Goal: Task Accomplishment & Management: Manage account settings

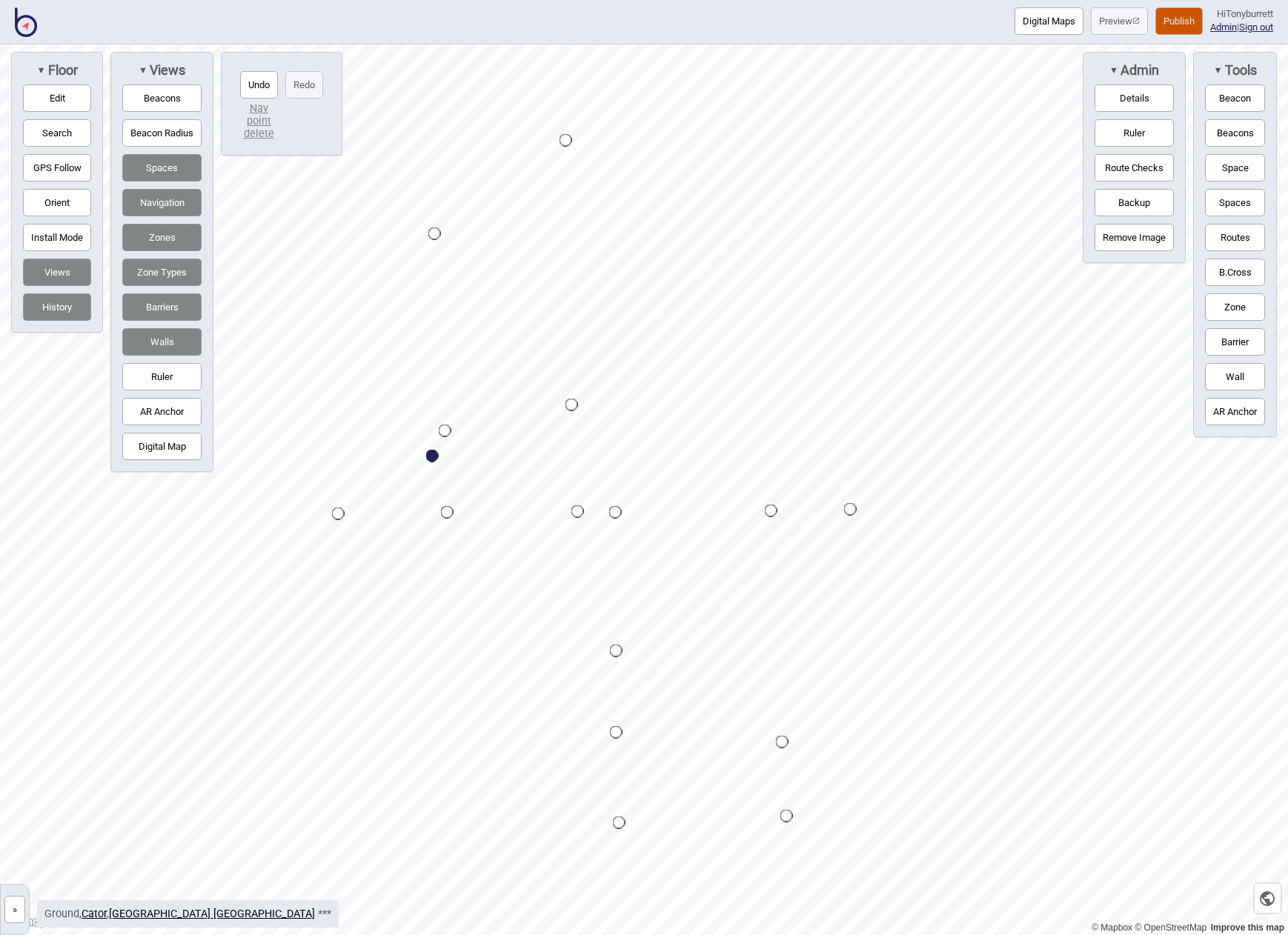
click at [24, 913] on button "»" at bounding box center [15, 909] width 21 height 27
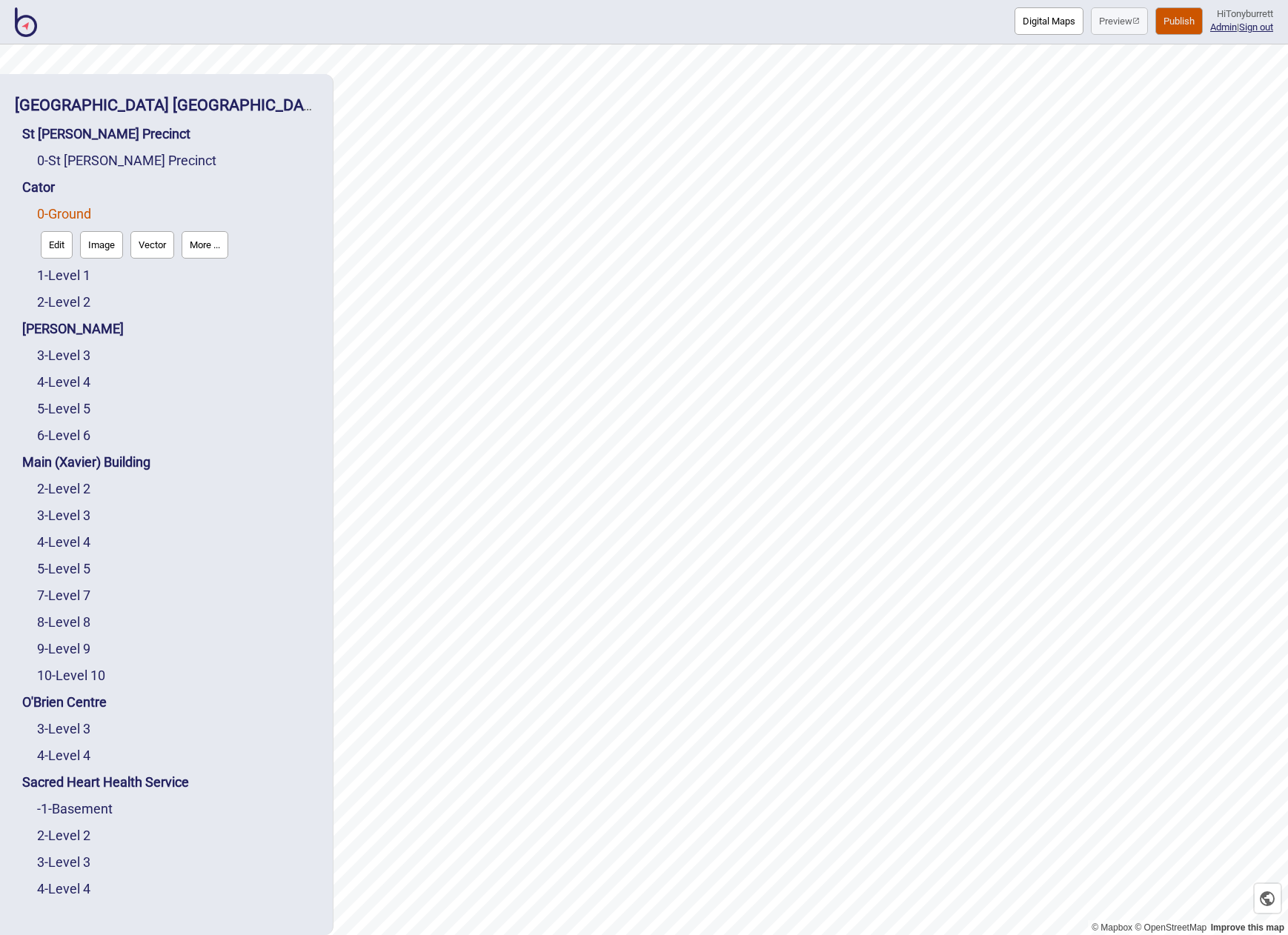
click at [201, 245] on button "More ..." at bounding box center [205, 245] width 47 height 27
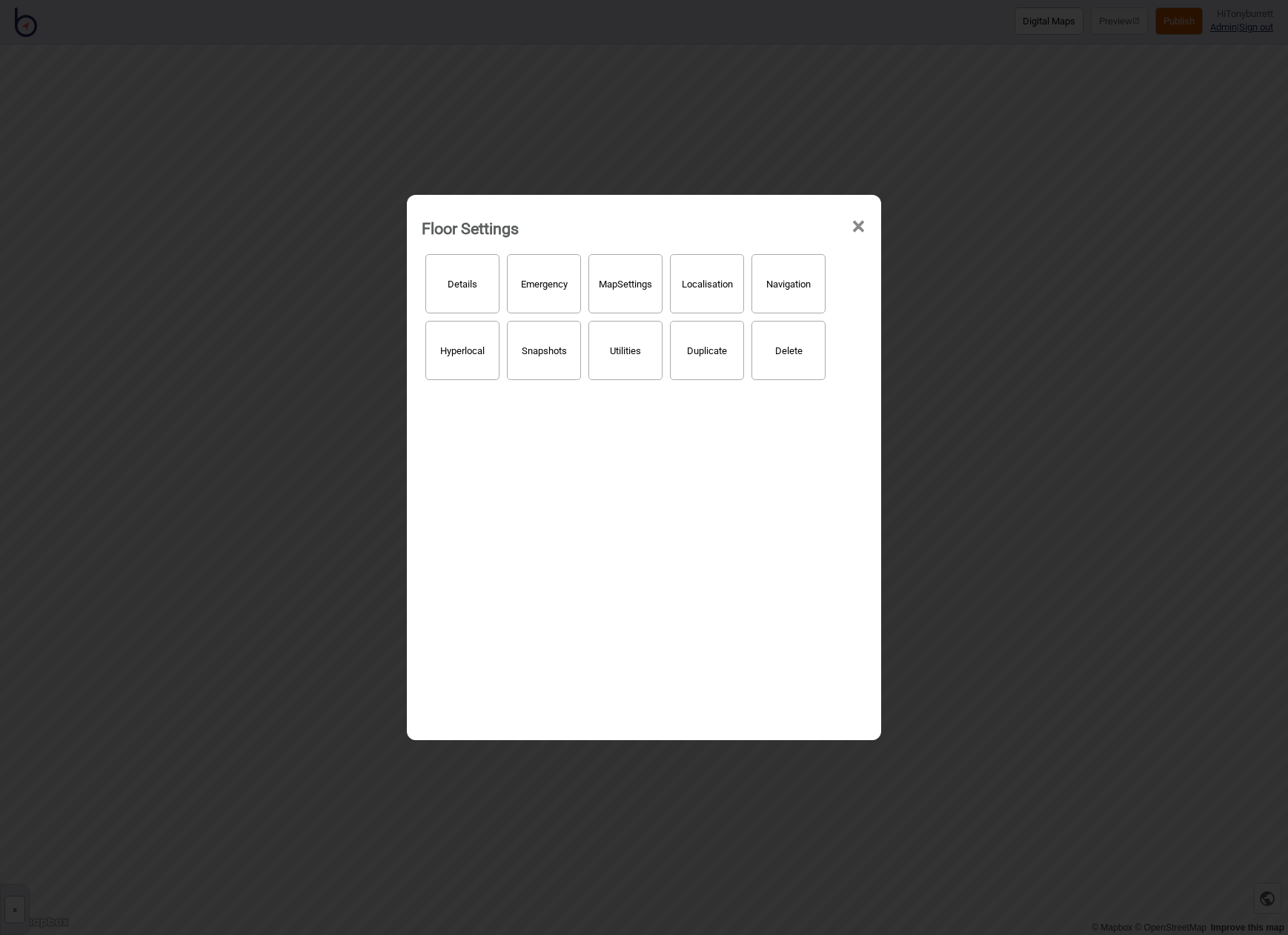
click at [457, 304] on button "Details" at bounding box center [462, 284] width 74 height 59
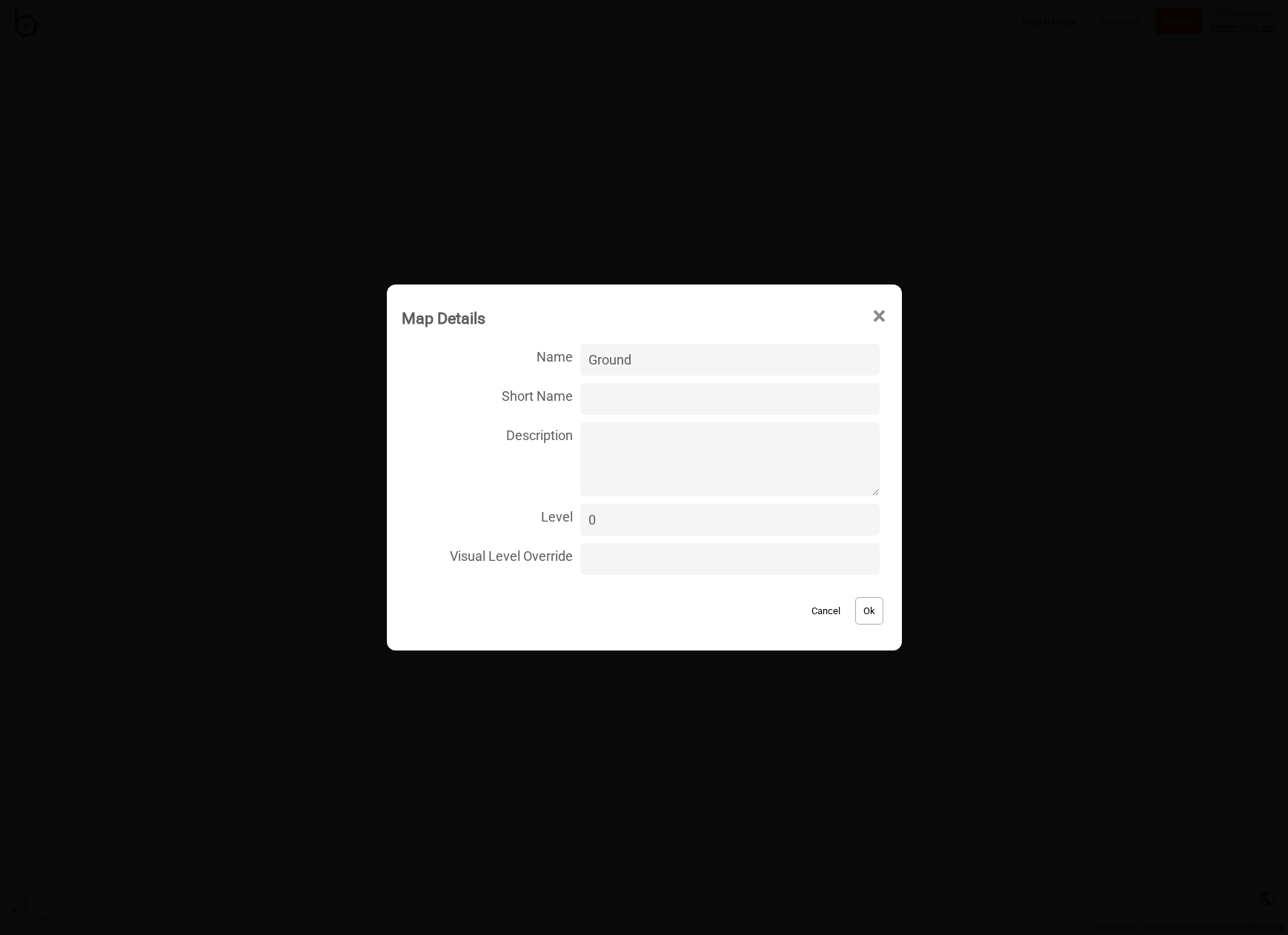
drag, startPoint x: 651, startPoint y: 363, endPoint x: 547, endPoint y: 365, distance: 104.0
click at [547, 365] on label "Name Ground" at bounding box center [644, 359] width 485 height 39
click at [580, 365] on input "Ground" at bounding box center [729, 360] width 298 height 32
type input "Basement"
drag, startPoint x: 577, startPoint y: 516, endPoint x: 557, endPoint y: 519, distance: 20.2
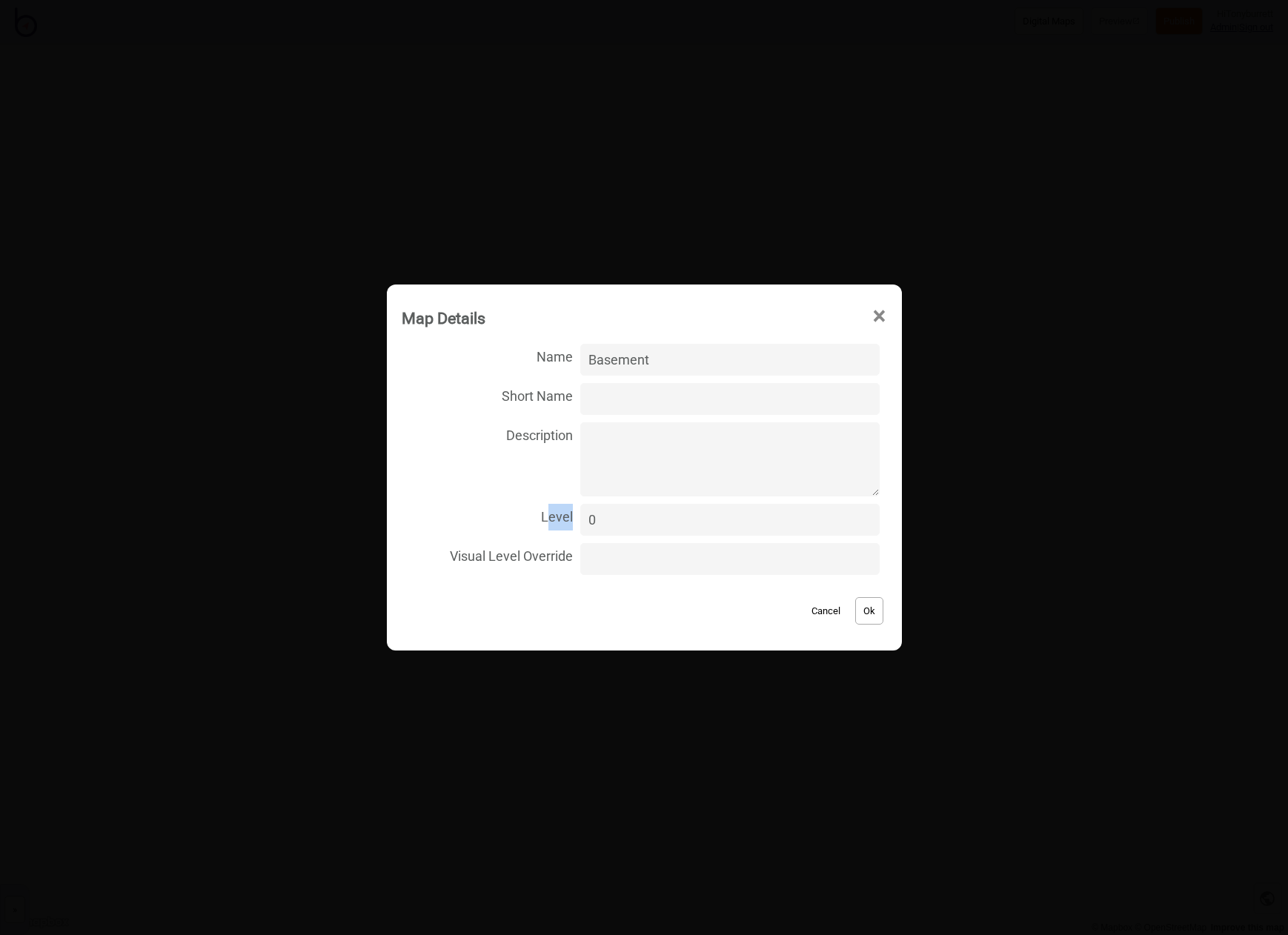
click at [557, 519] on label "Level 0" at bounding box center [644, 519] width 485 height 39
click at [580, 519] on input "0" at bounding box center [729, 520] width 298 height 32
type input "-1"
click at [857, 612] on button "Ok" at bounding box center [869, 611] width 28 height 27
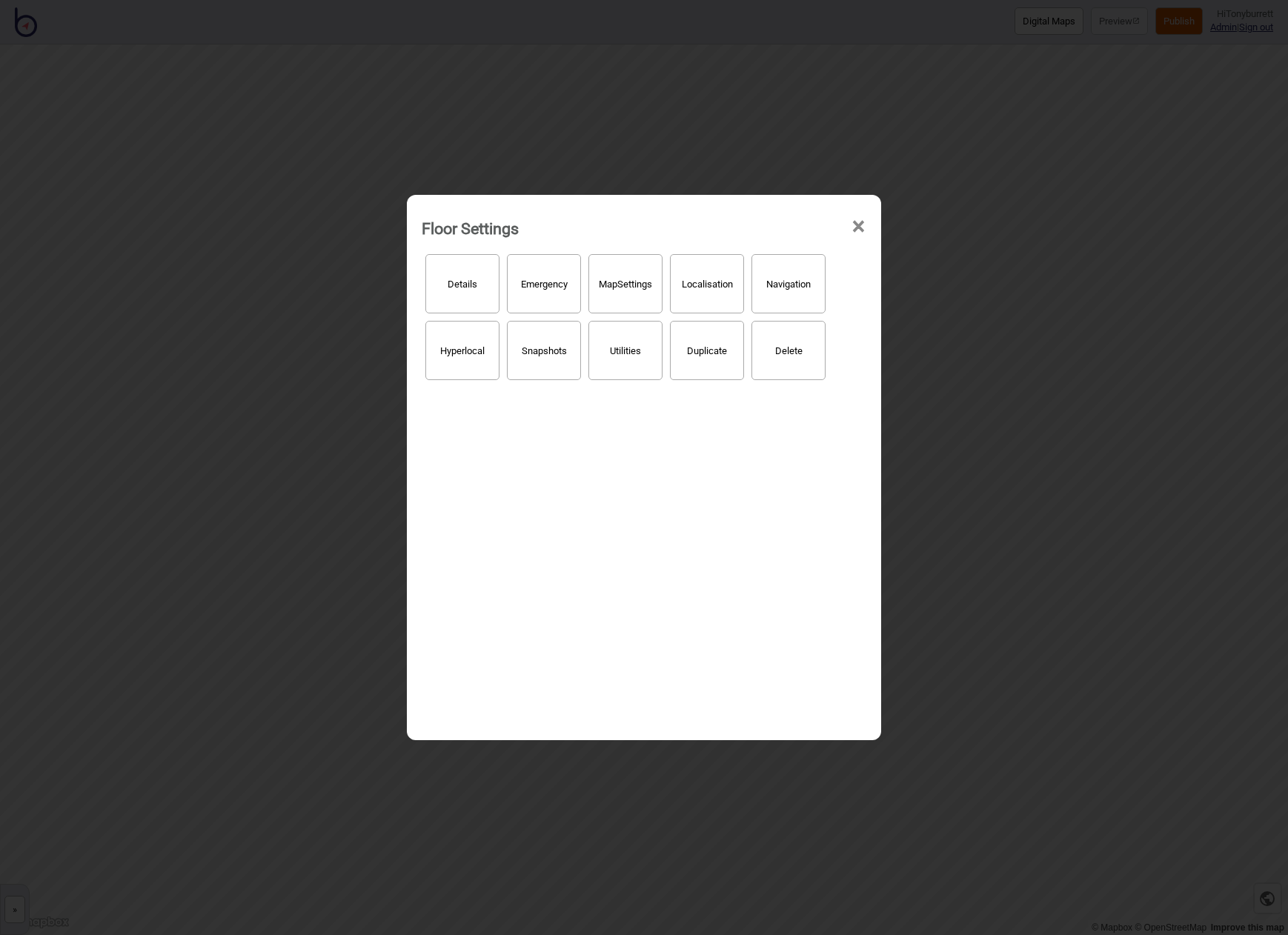
click at [855, 229] on span "×" at bounding box center [859, 227] width 16 height 49
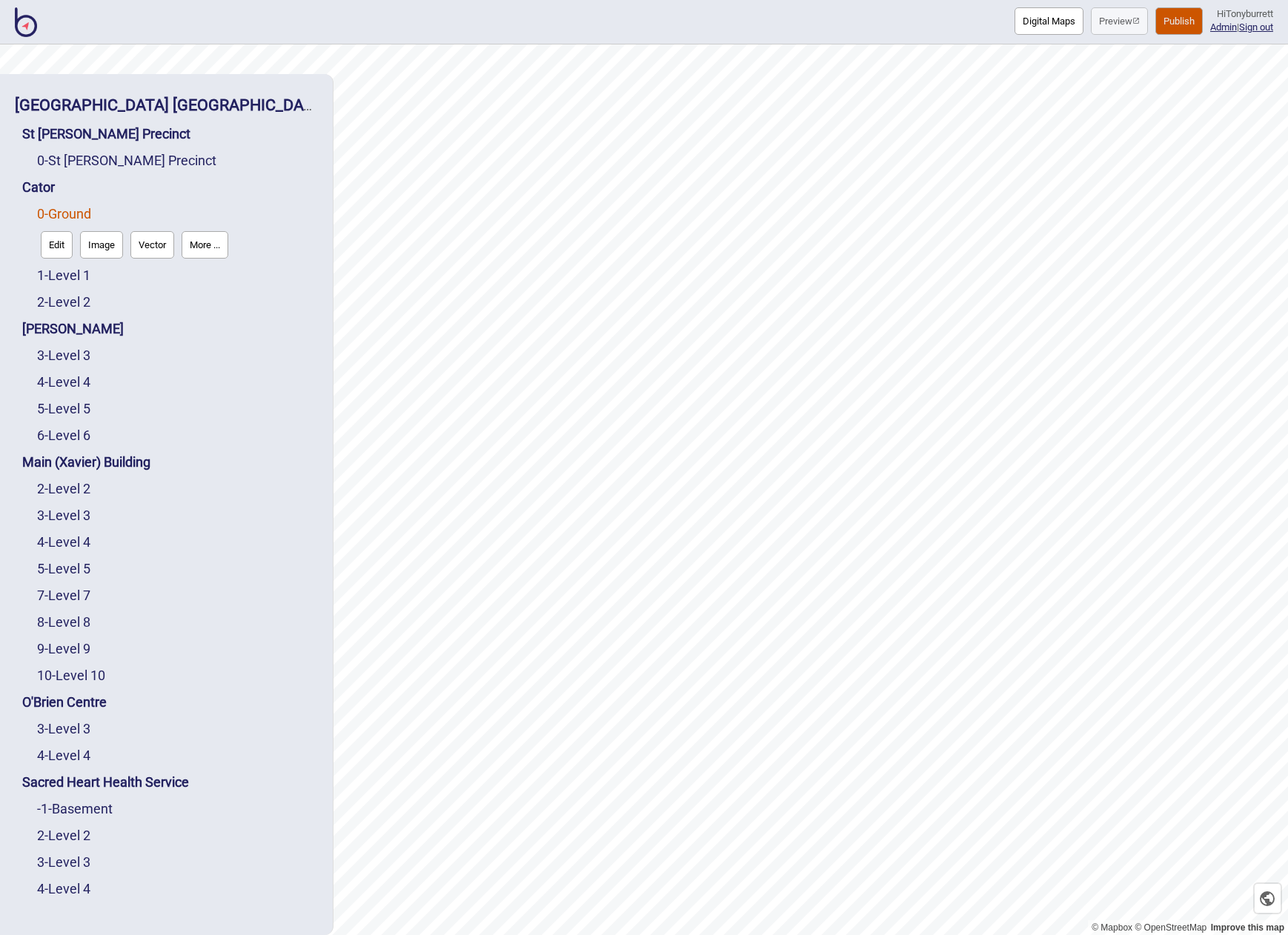
click at [213, 241] on button "More ..." at bounding box center [205, 245] width 47 height 27
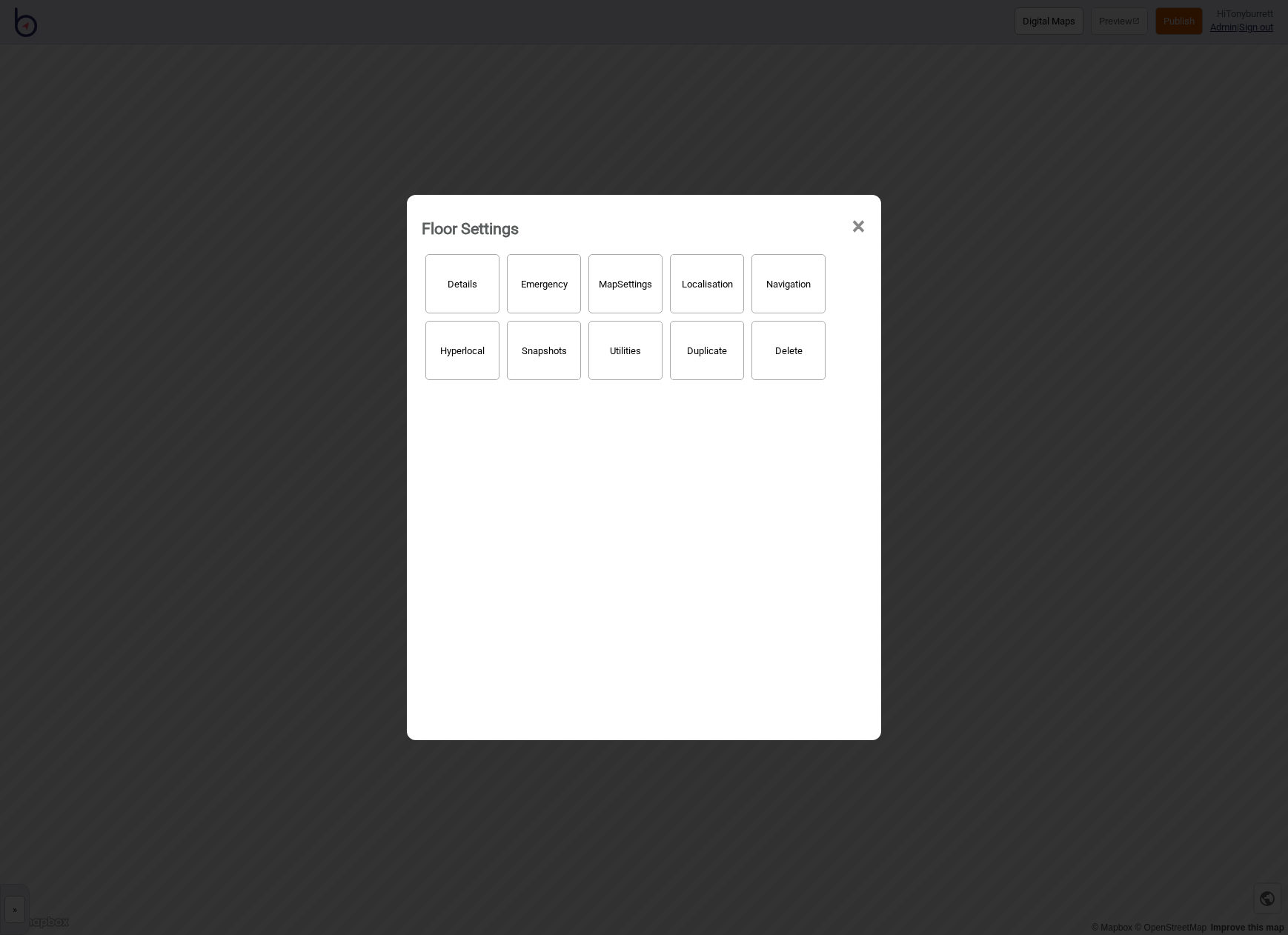
click at [453, 286] on button "Details" at bounding box center [462, 284] width 74 height 59
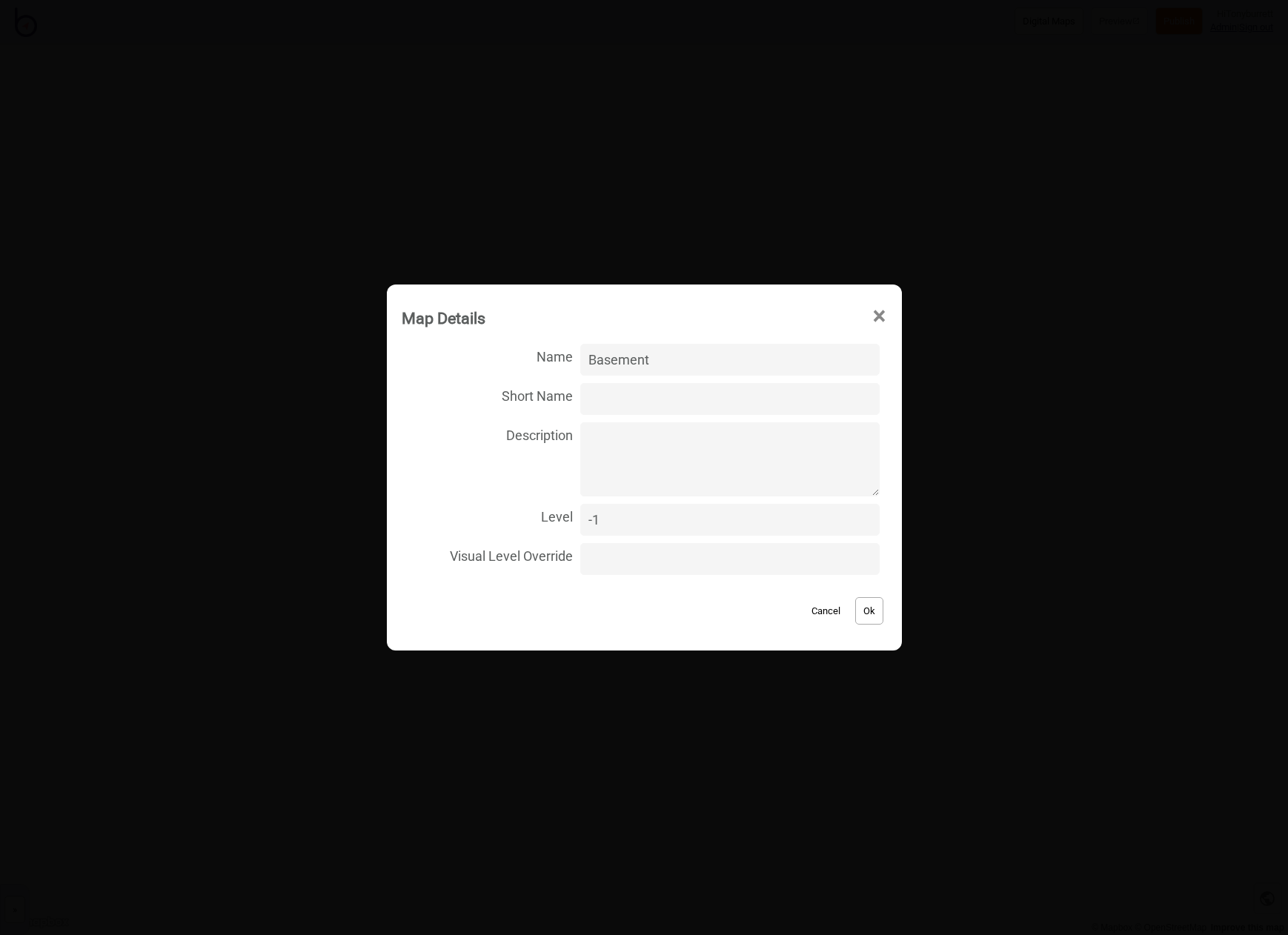
click at [865, 617] on button "Ok" at bounding box center [869, 611] width 28 height 27
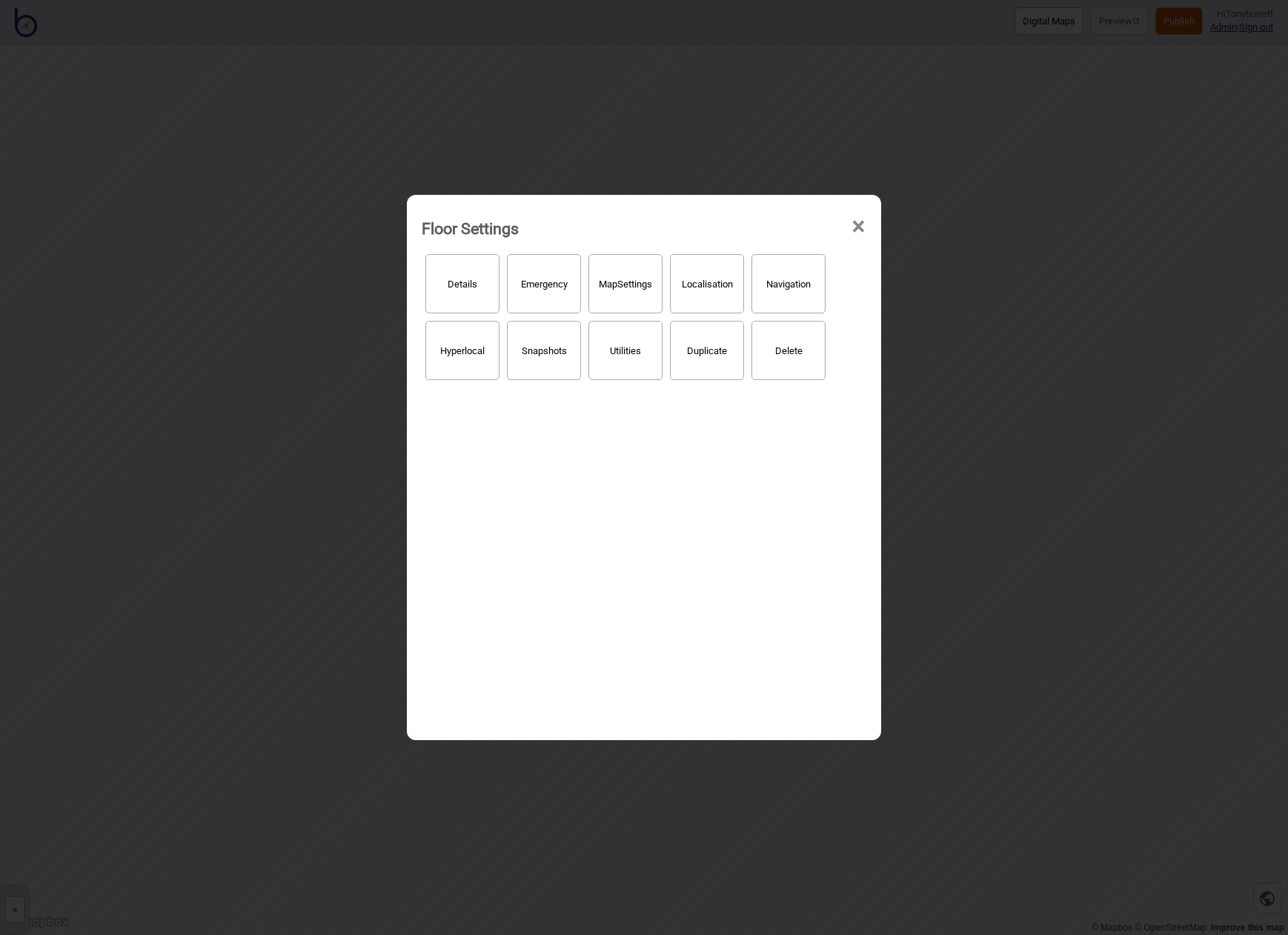
click at [859, 225] on span "×" at bounding box center [859, 227] width 16 height 49
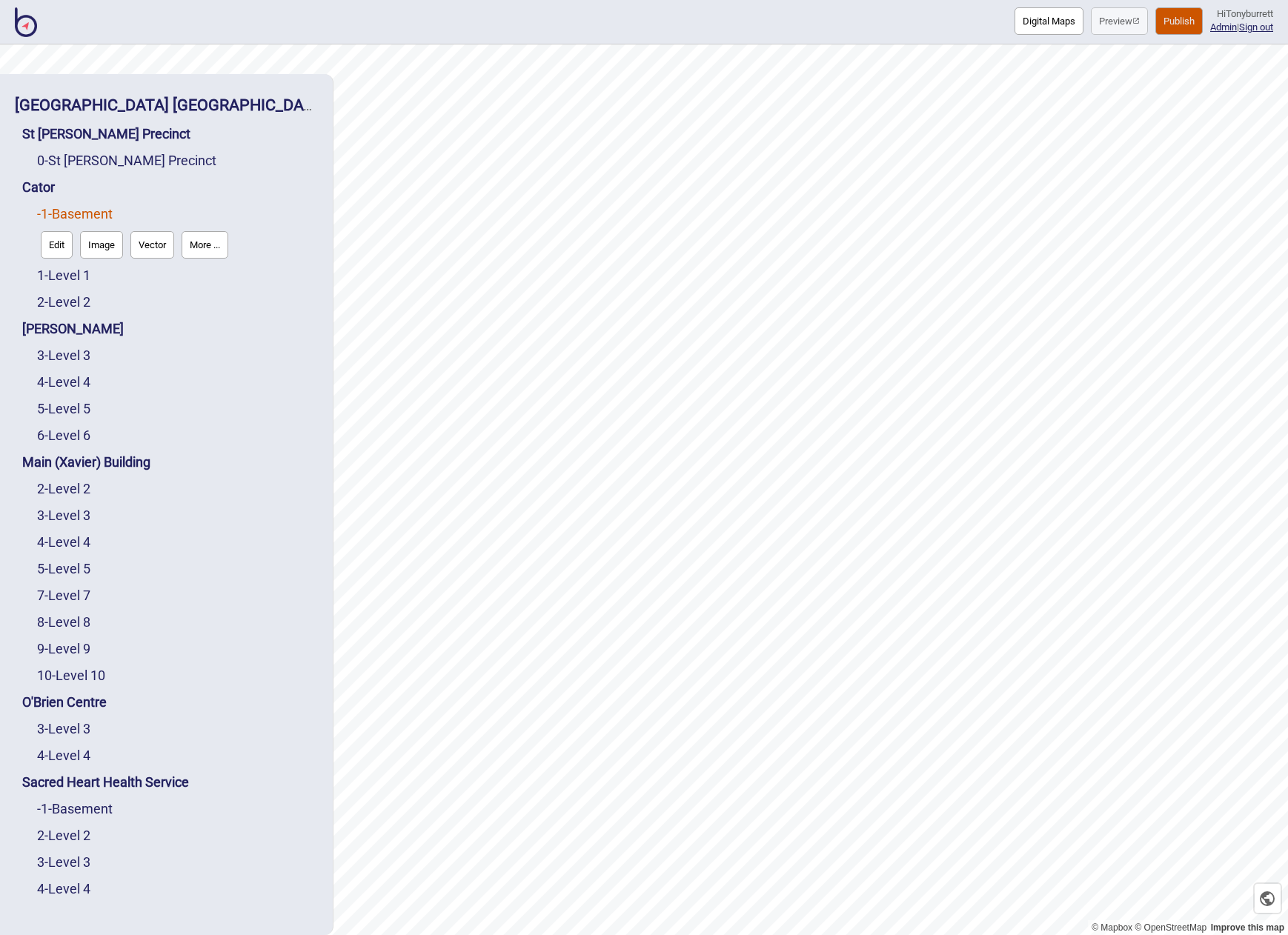
click at [225, 313] on div "2 - Level 2" at bounding box center [177, 302] width 281 height 26
click at [66, 276] on link "1 - Level 1" at bounding box center [63, 274] width 53 height 16
click at [199, 271] on button "More ..." at bounding box center [205, 269] width 47 height 27
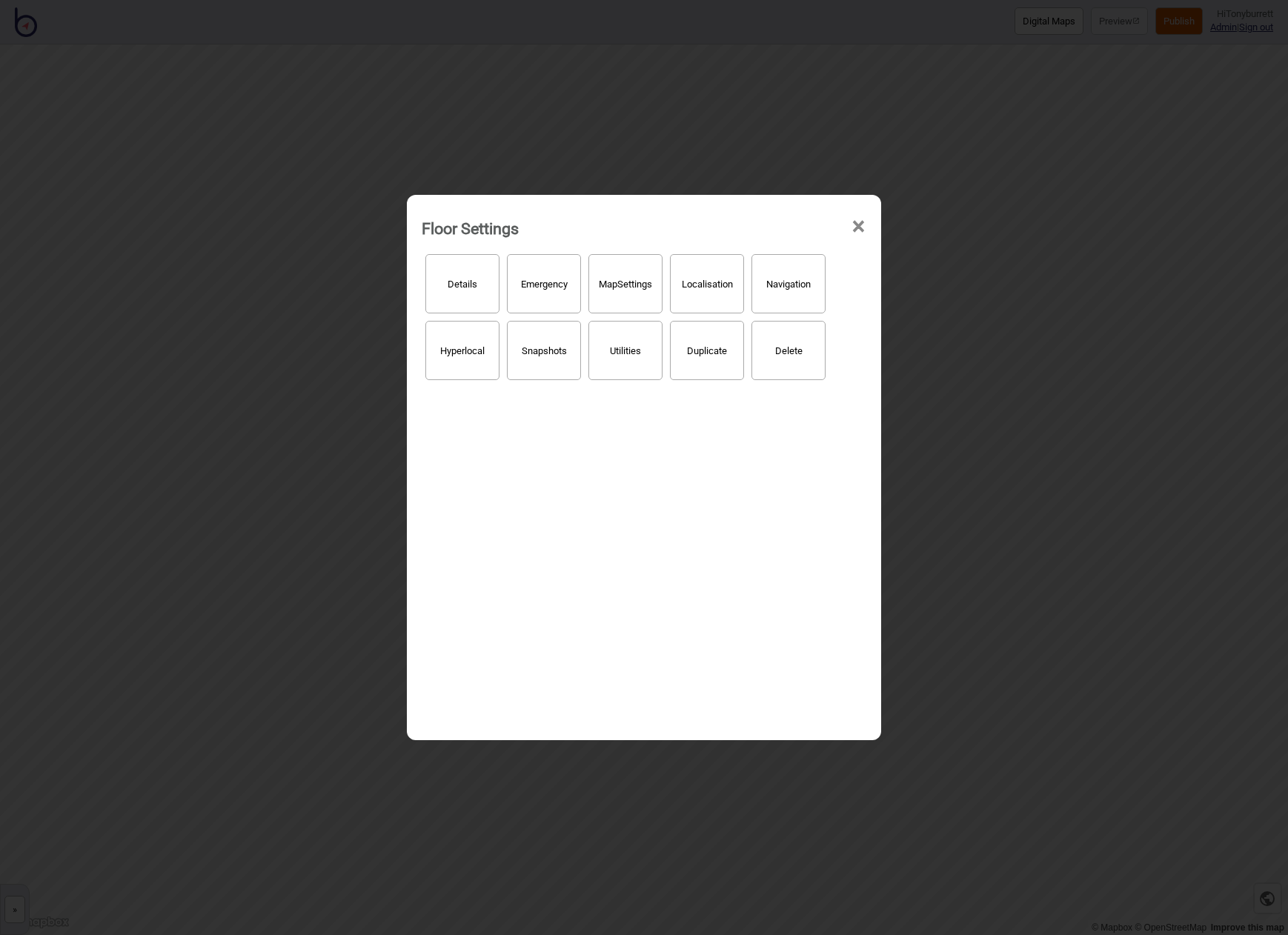
click at [470, 292] on button "Details" at bounding box center [462, 284] width 74 height 59
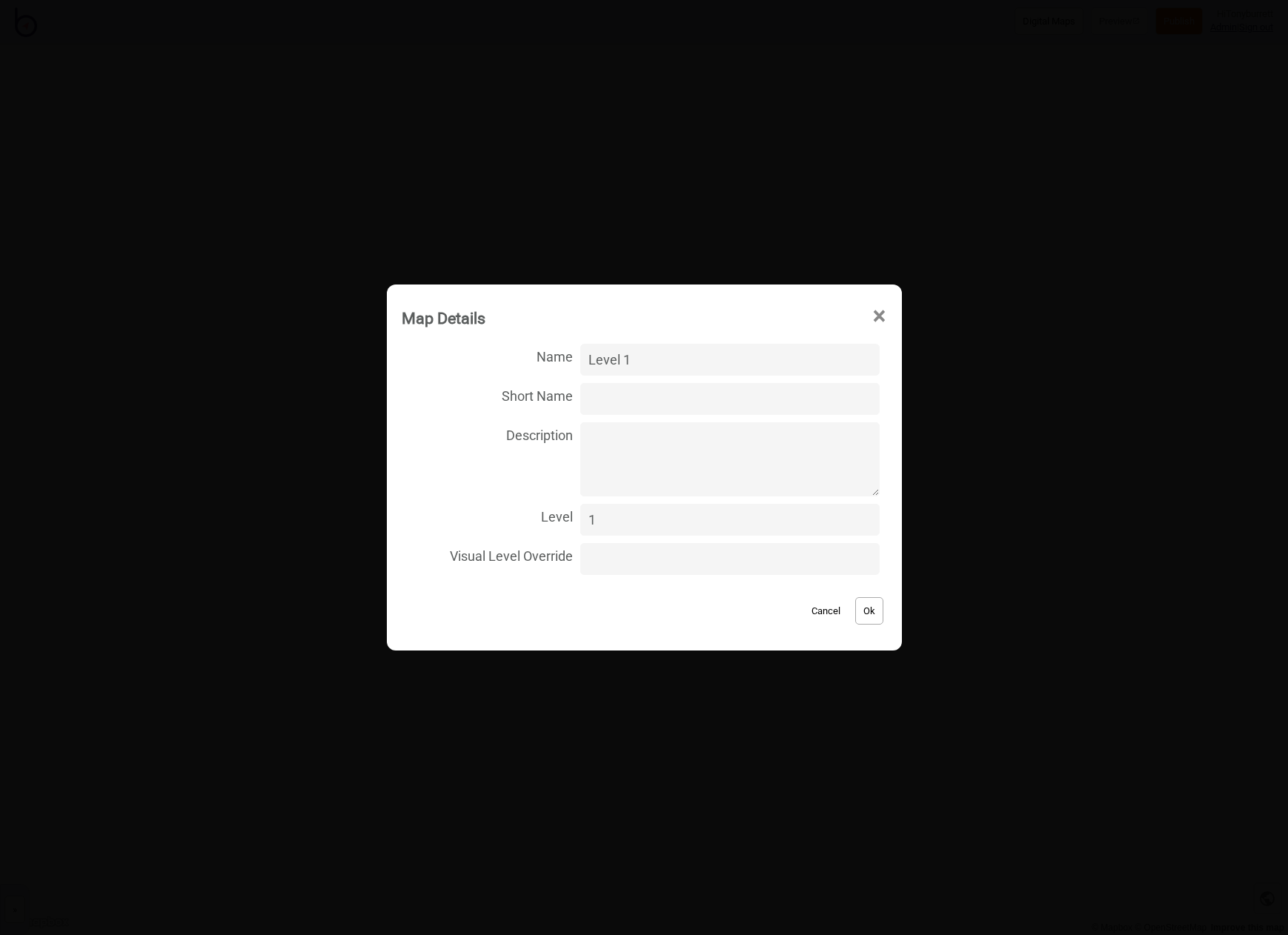
click at [814, 606] on button "Cancel" at bounding box center [826, 611] width 44 height 27
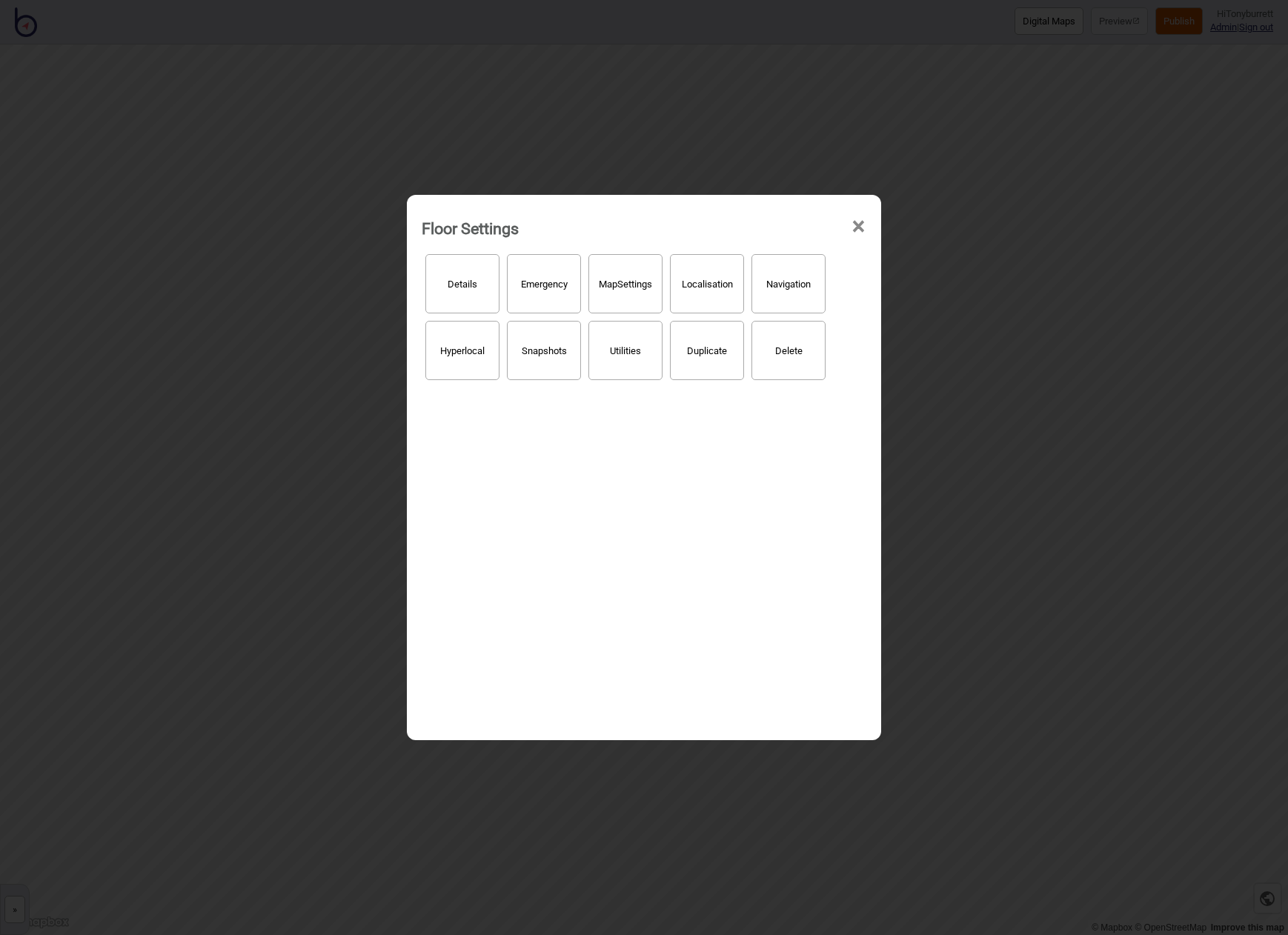
click at [863, 221] on span "×" at bounding box center [859, 227] width 16 height 49
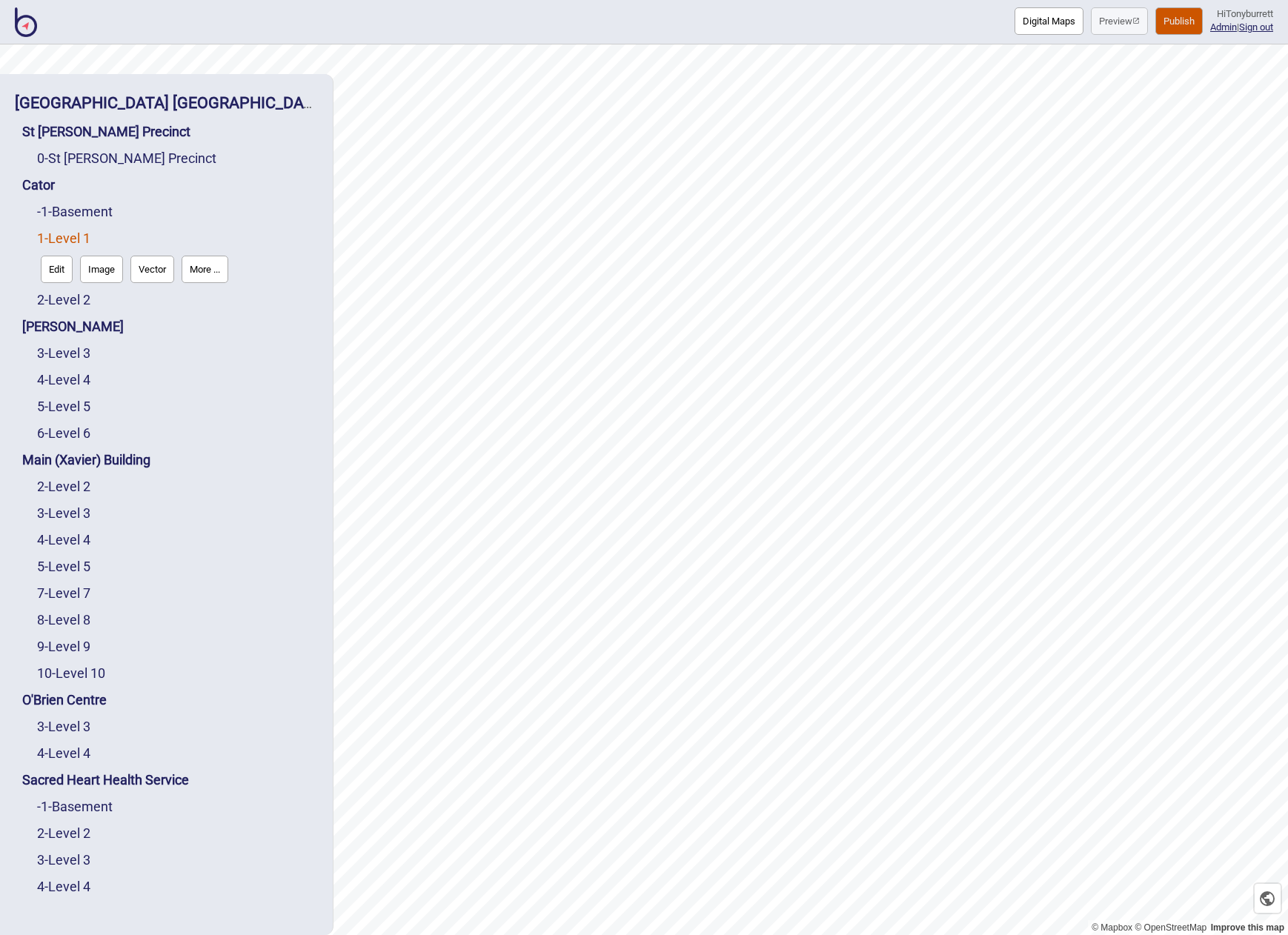
click at [224, 266] on button "More ..." at bounding box center [205, 269] width 47 height 27
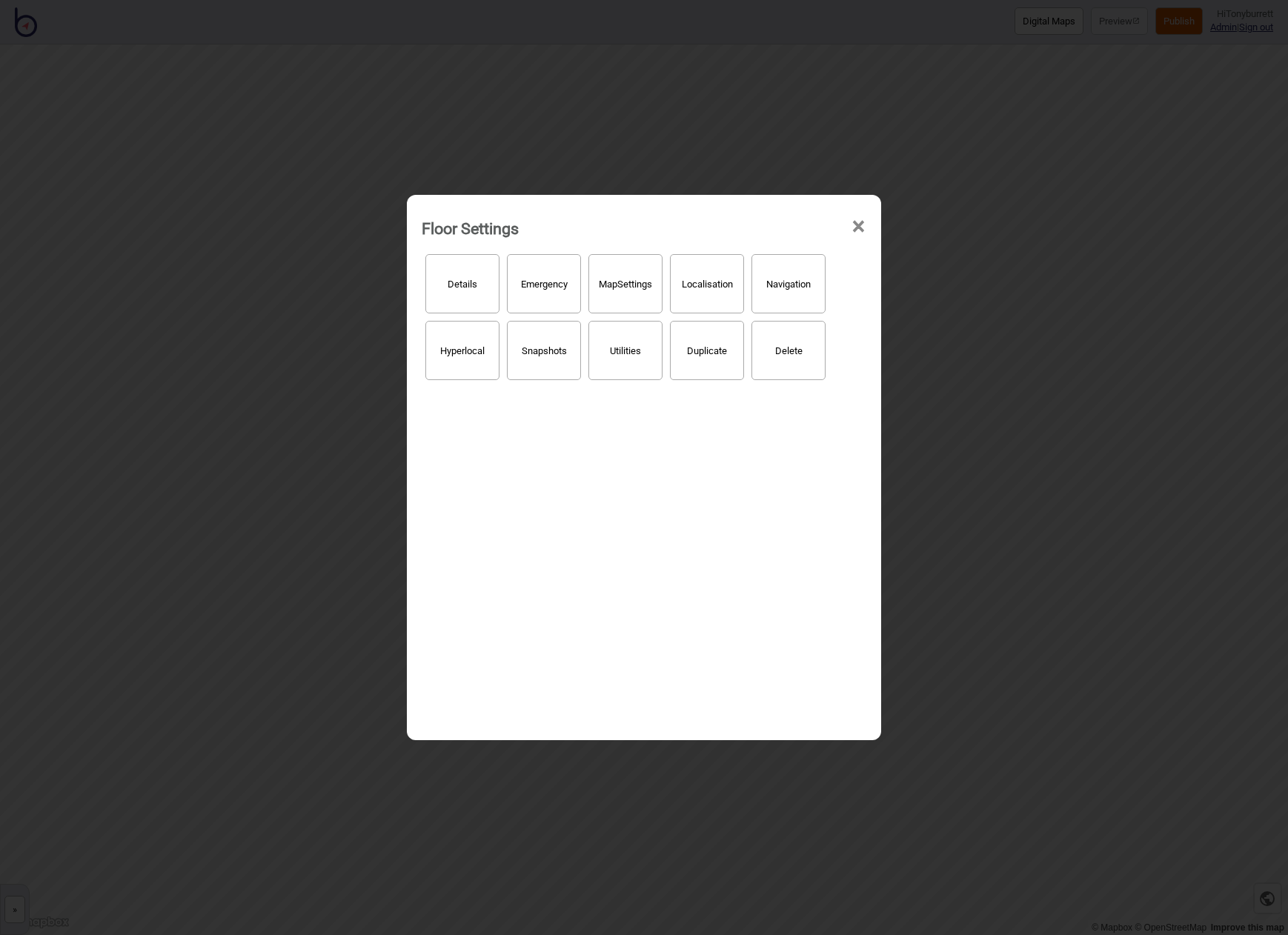
click at [461, 281] on button "Details" at bounding box center [462, 284] width 74 height 59
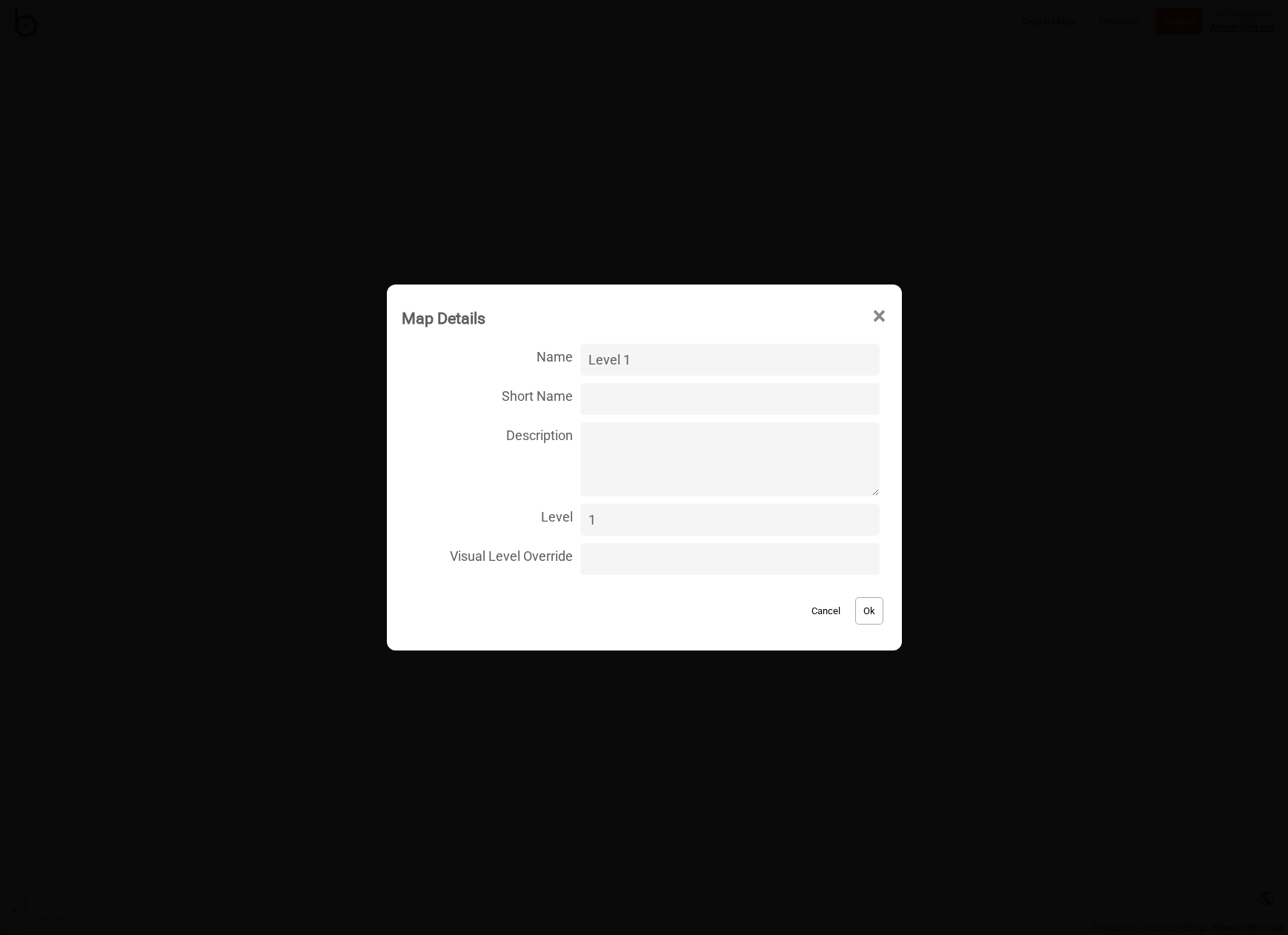
drag, startPoint x: 654, startPoint y: 362, endPoint x: 561, endPoint y: 360, distance: 93.0
click at [561, 360] on label "Name Level 1" at bounding box center [644, 359] width 485 height 39
click at [580, 360] on input "Level 1" at bounding box center [729, 360] width 298 height 32
type input "Ground"
drag, startPoint x: 604, startPoint y: 519, endPoint x: 672, endPoint y: 514, distance: 68.2
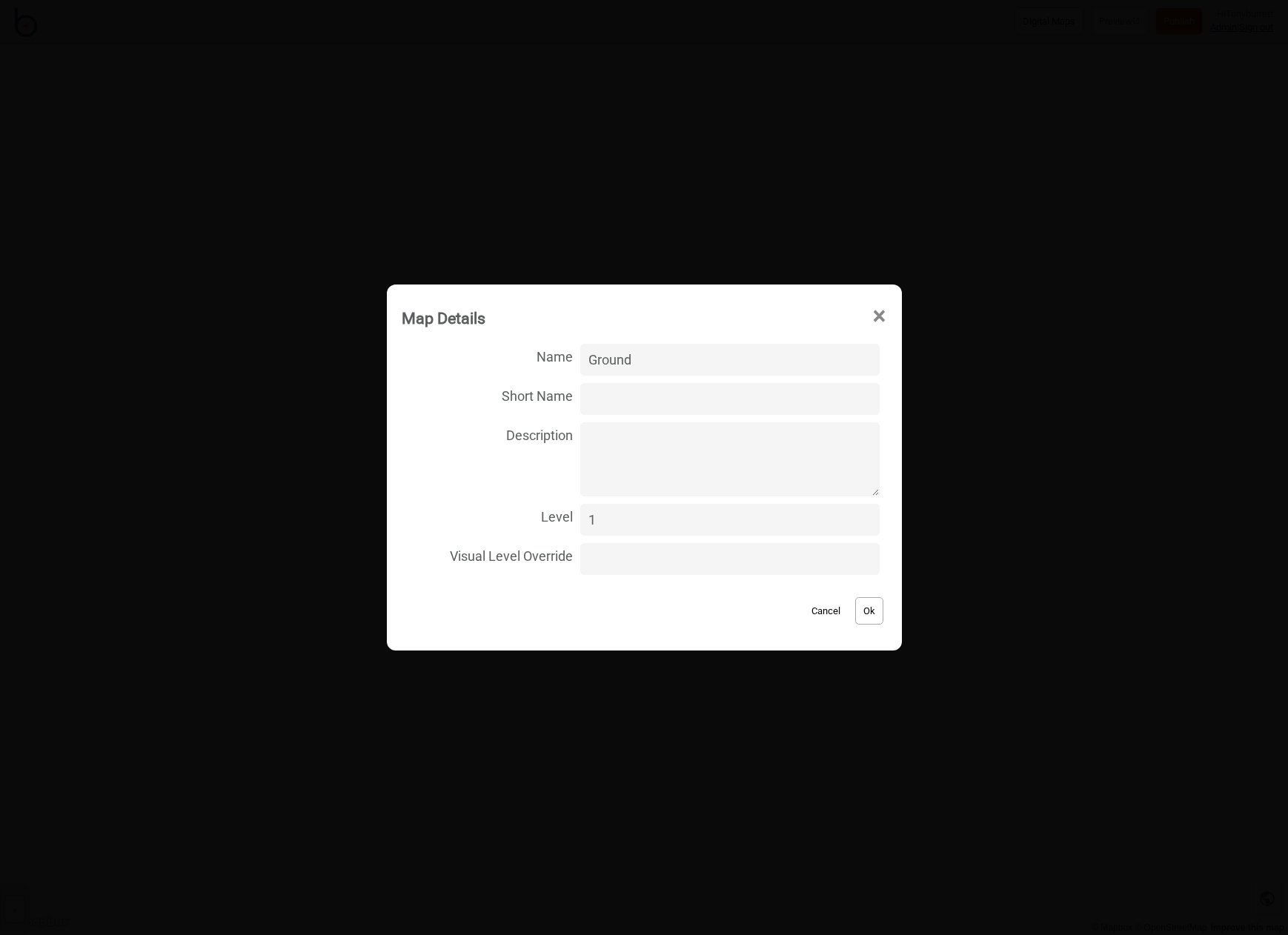
click at [614, 519] on input "1" at bounding box center [729, 520] width 298 height 32
type input "0"
click at [856, 608] on button "Ok" at bounding box center [869, 611] width 28 height 27
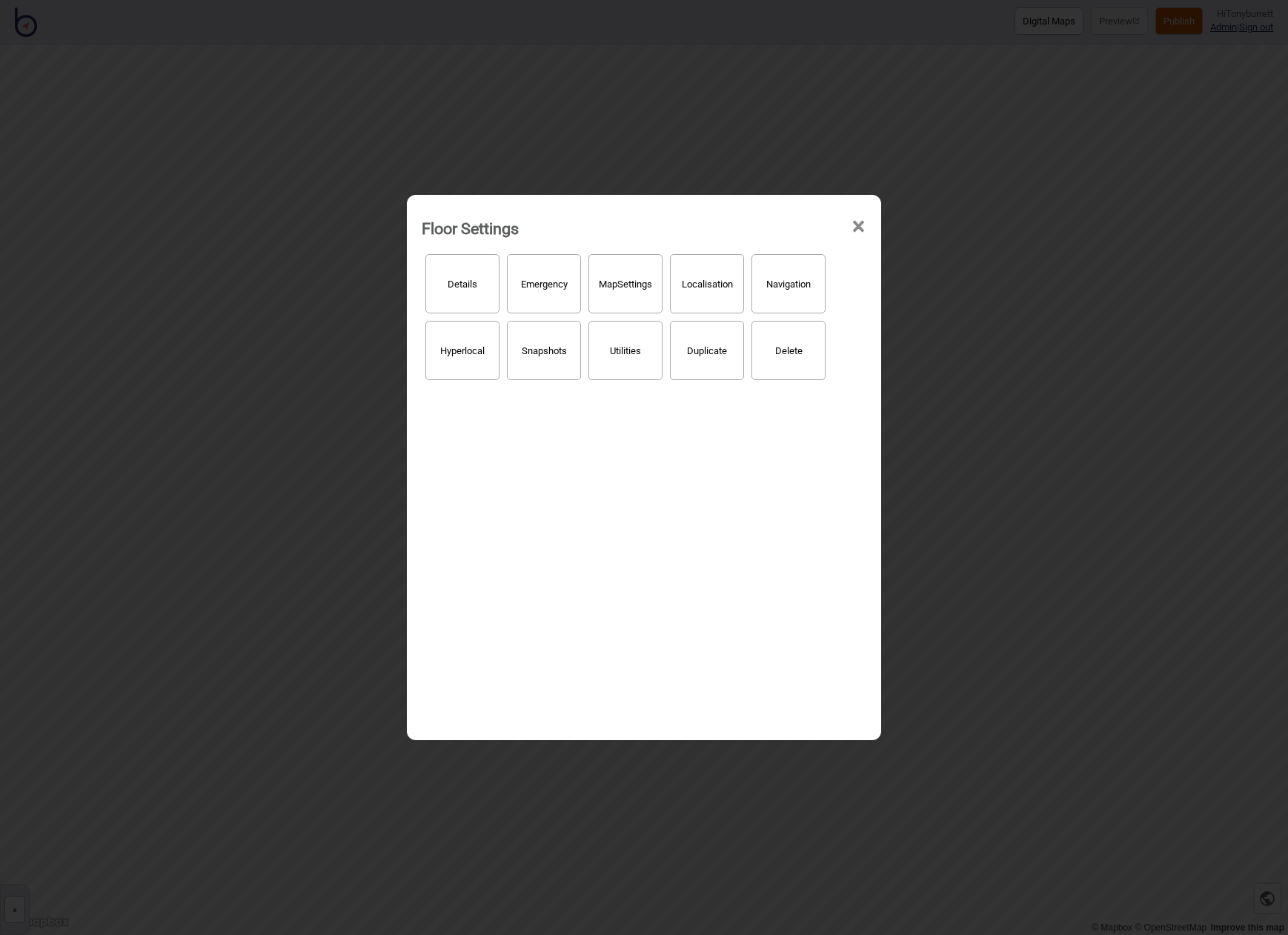
click at [863, 224] on span "×" at bounding box center [859, 227] width 16 height 49
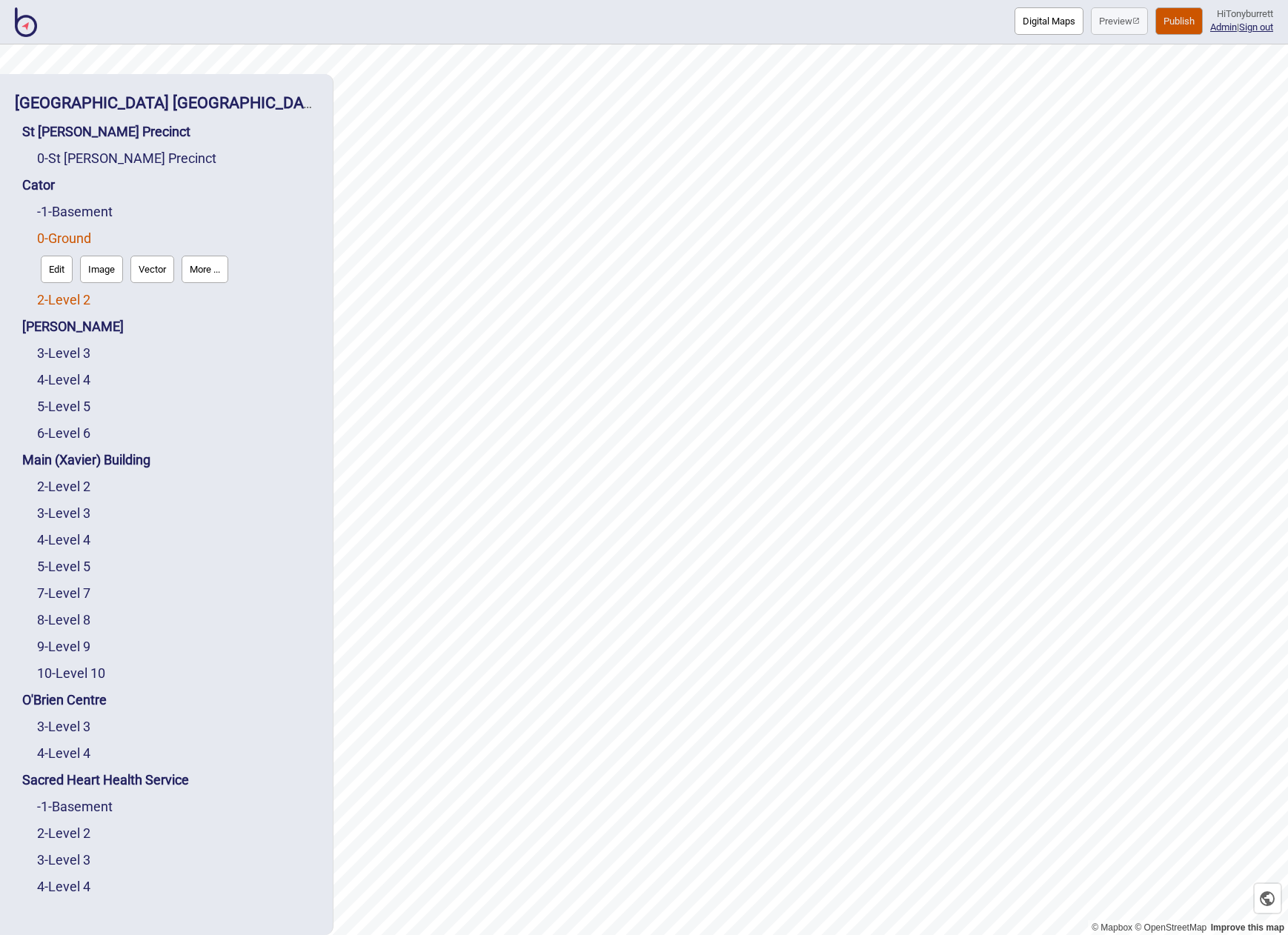
click at [90, 302] on link "2 - Level 2" at bounding box center [63, 300] width 53 height 16
click at [57, 293] on button "Edit" at bounding box center [57, 296] width 32 height 27
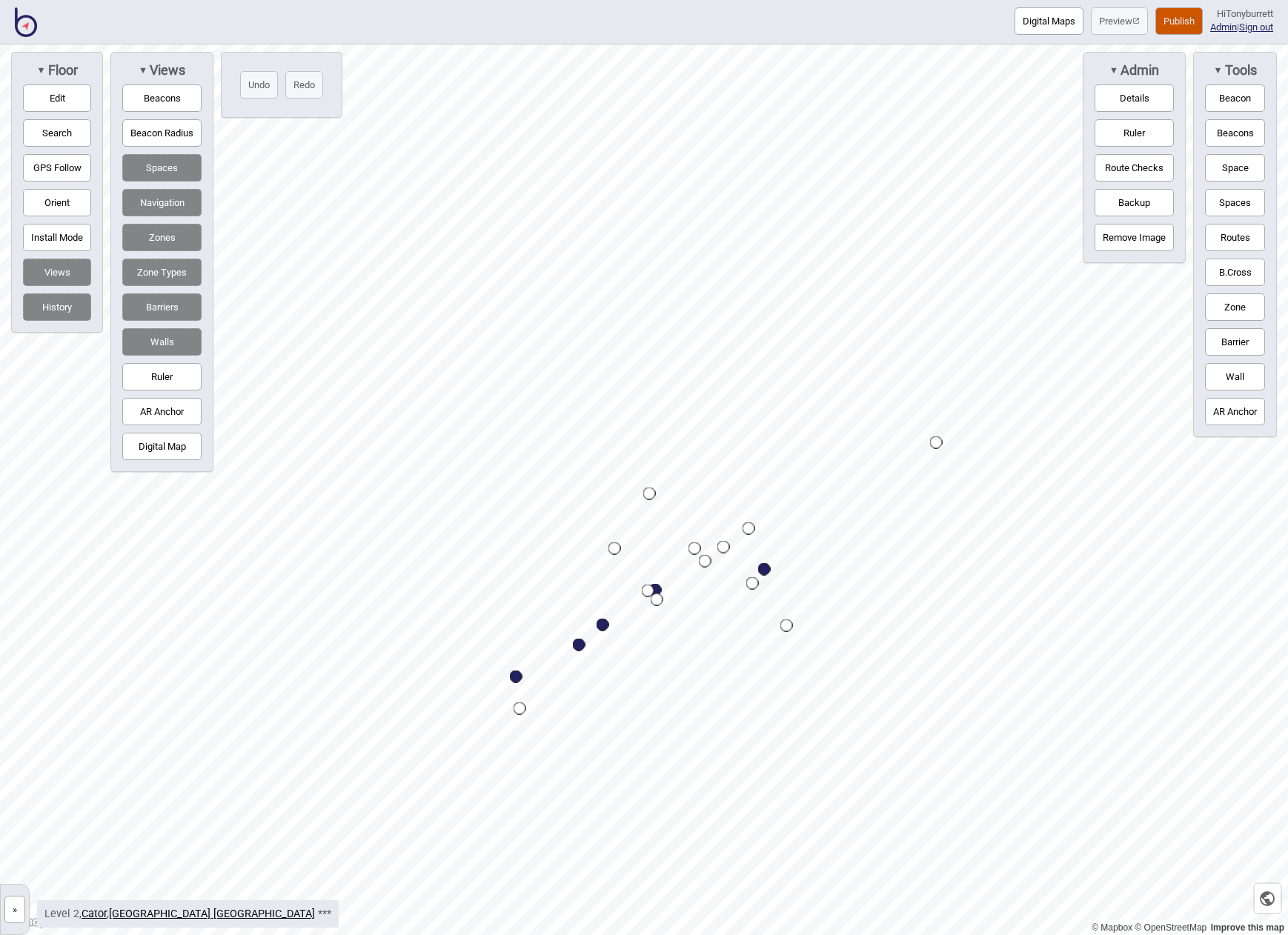
click at [16, 917] on button "»" at bounding box center [15, 909] width 21 height 27
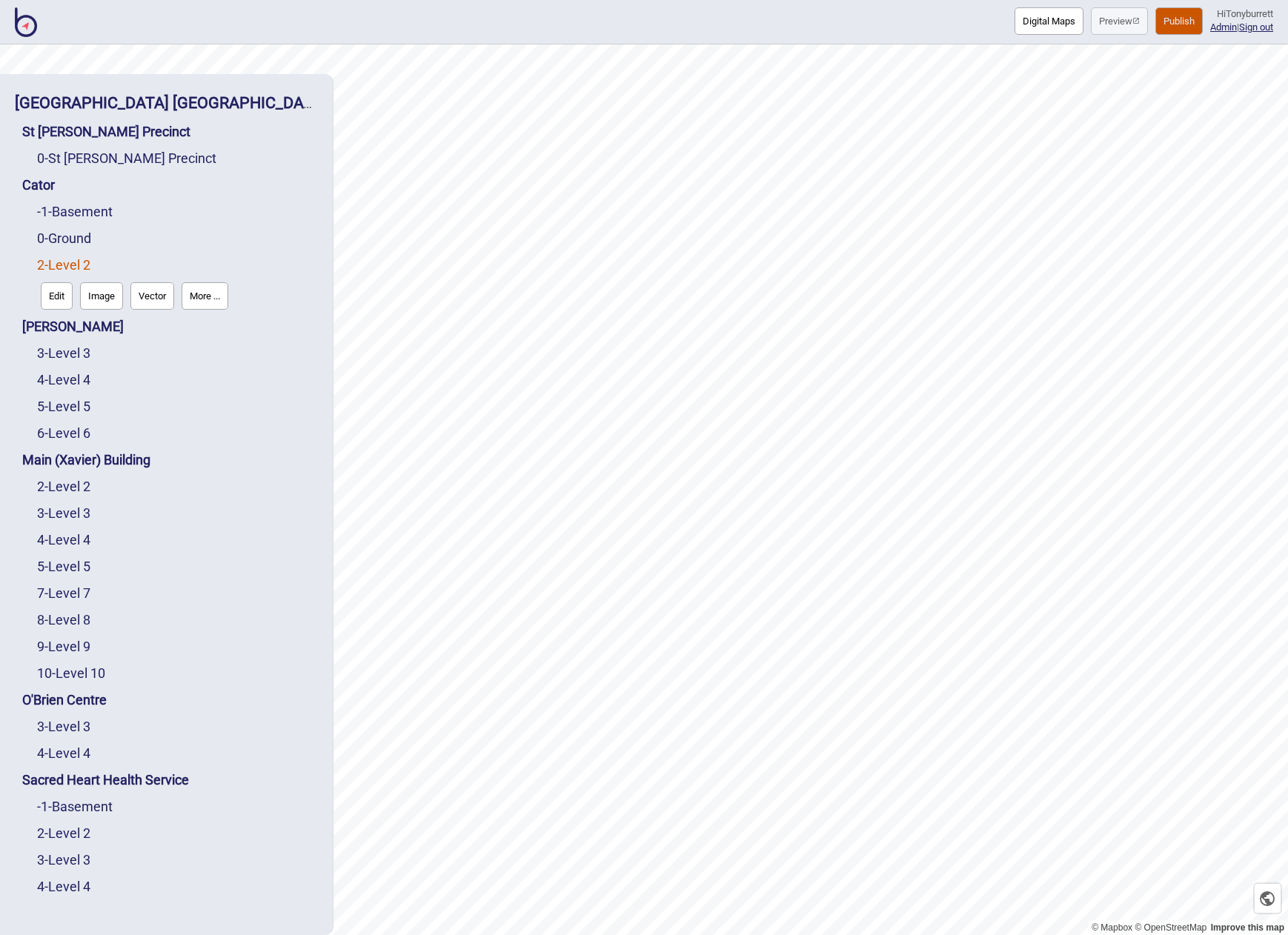
click at [195, 297] on button "More ..." at bounding box center [205, 296] width 47 height 27
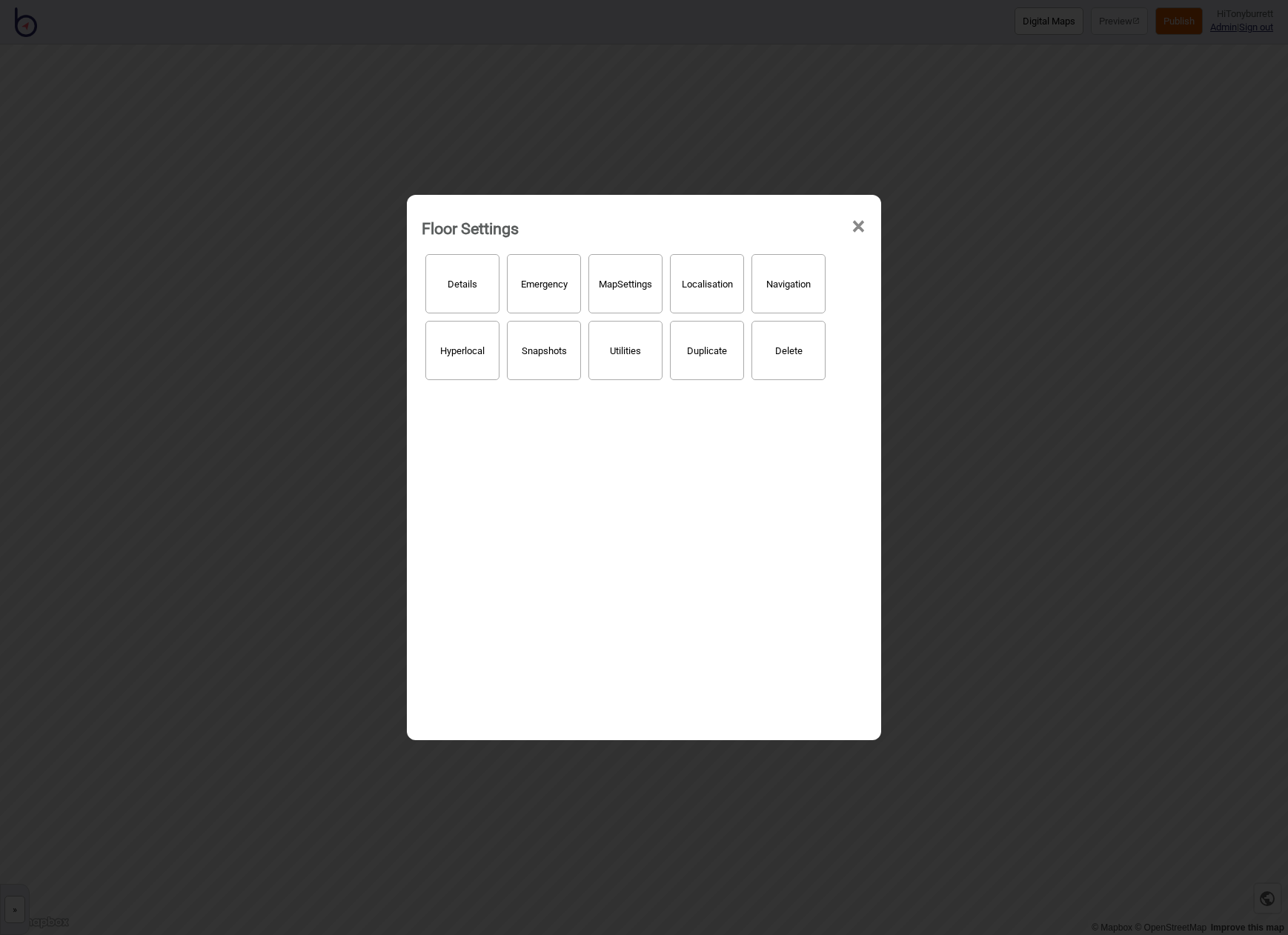
click at [463, 290] on button "Details" at bounding box center [462, 284] width 74 height 59
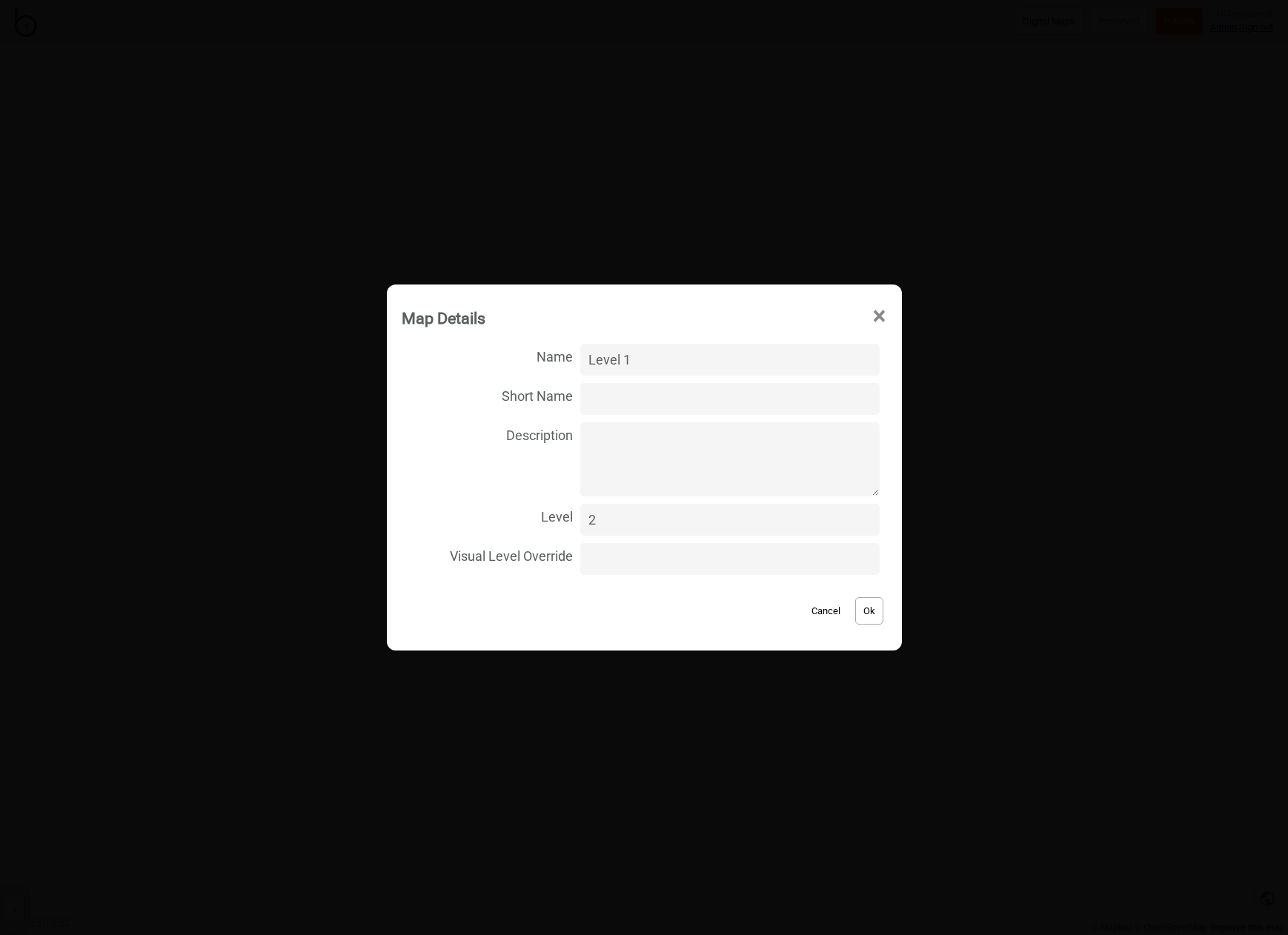
type input "Level 1"
click at [625, 524] on input "2" at bounding box center [729, 520] width 298 height 32
type input "1"
click at [857, 610] on button "Ok" at bounding box center [869, 611] width 28 height 27
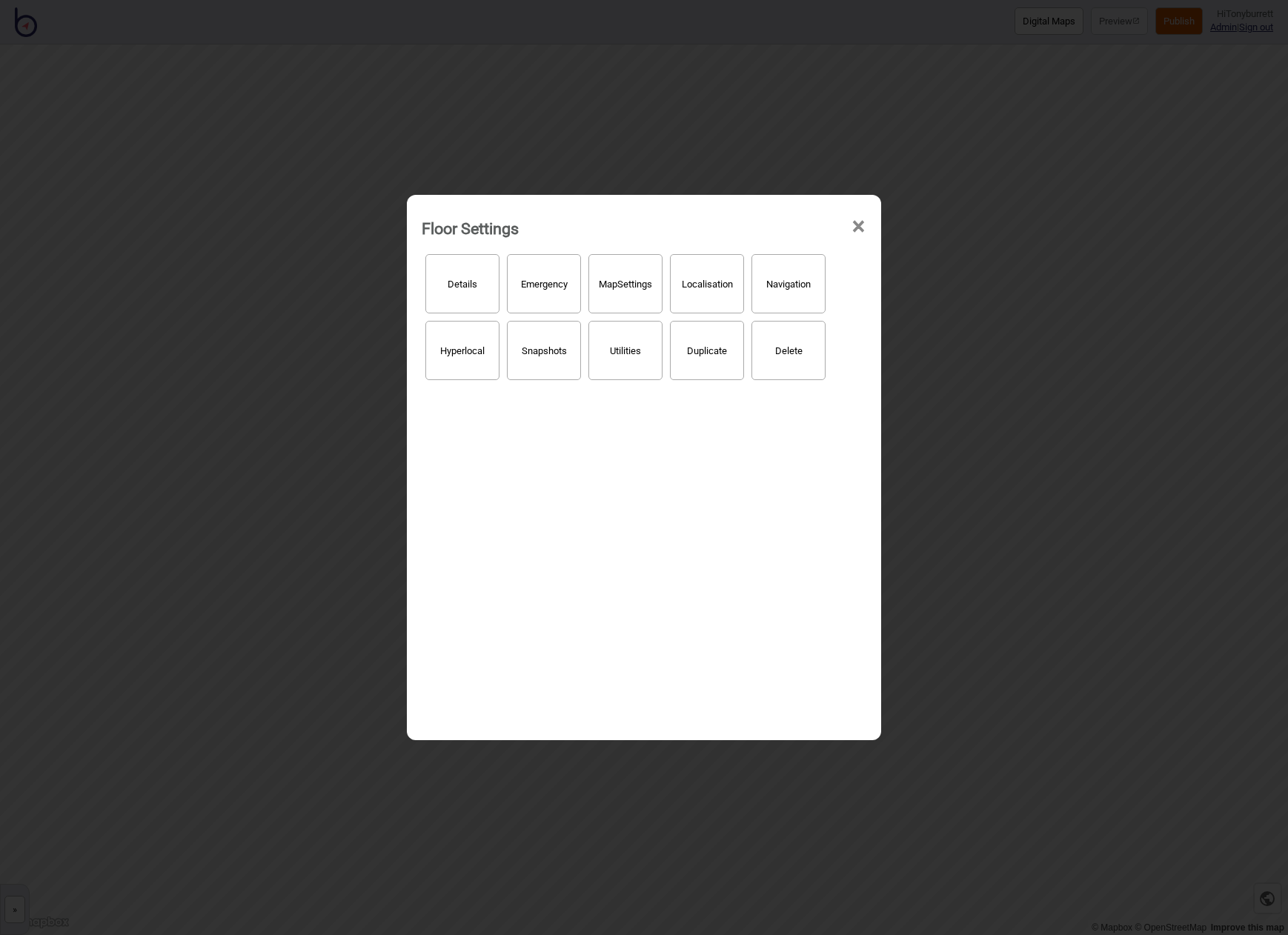
click at [859, 229] on span "×" at bounding box center [859, 227] width 16 height 49
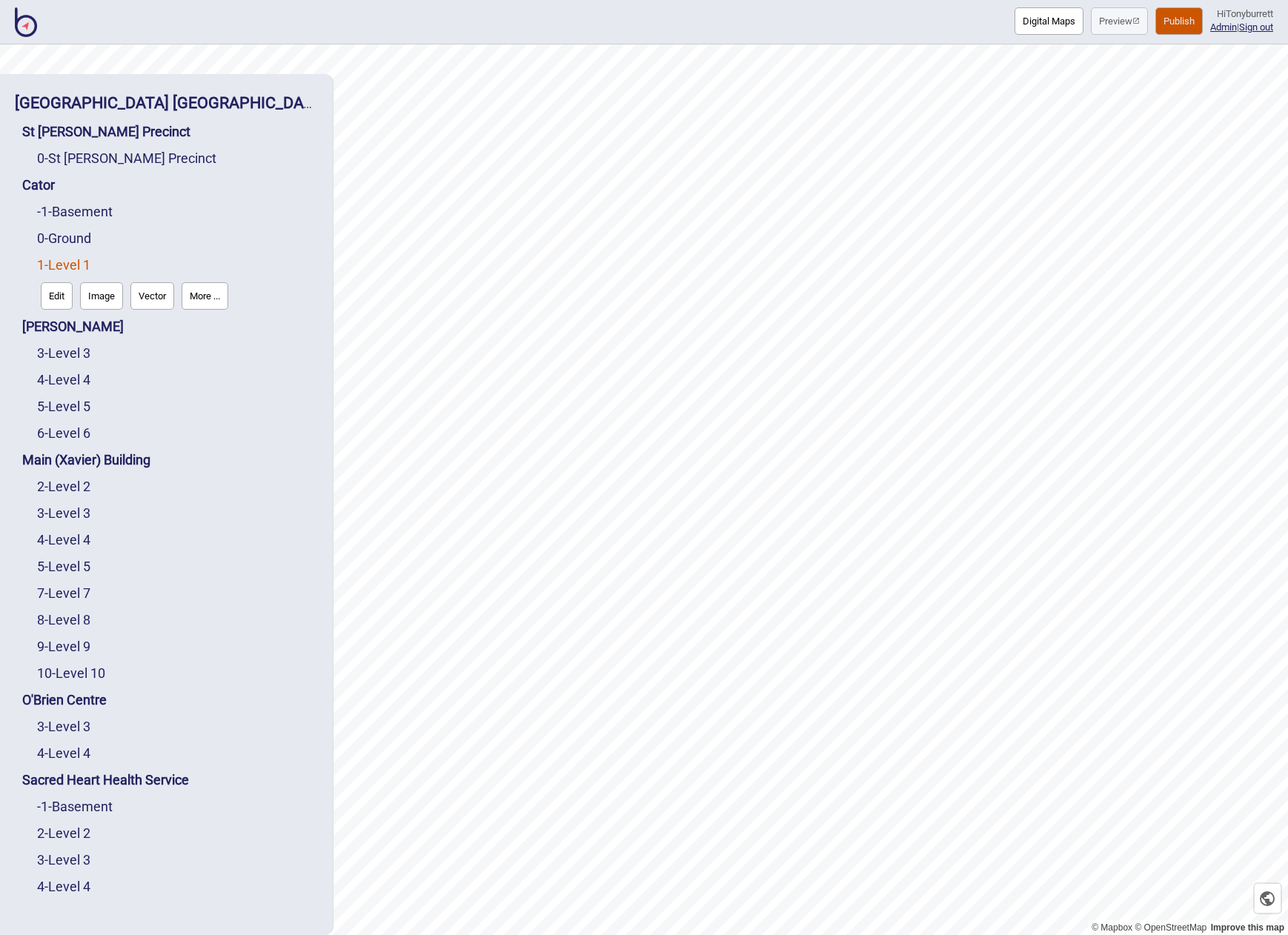
click at [269, 352] on div "3 - Level 3" at bounding box center [177, 353] width 281 height 26
click at [1177, 22] on button "Publish" at bounding box center [1179, 21] width 47 height 27
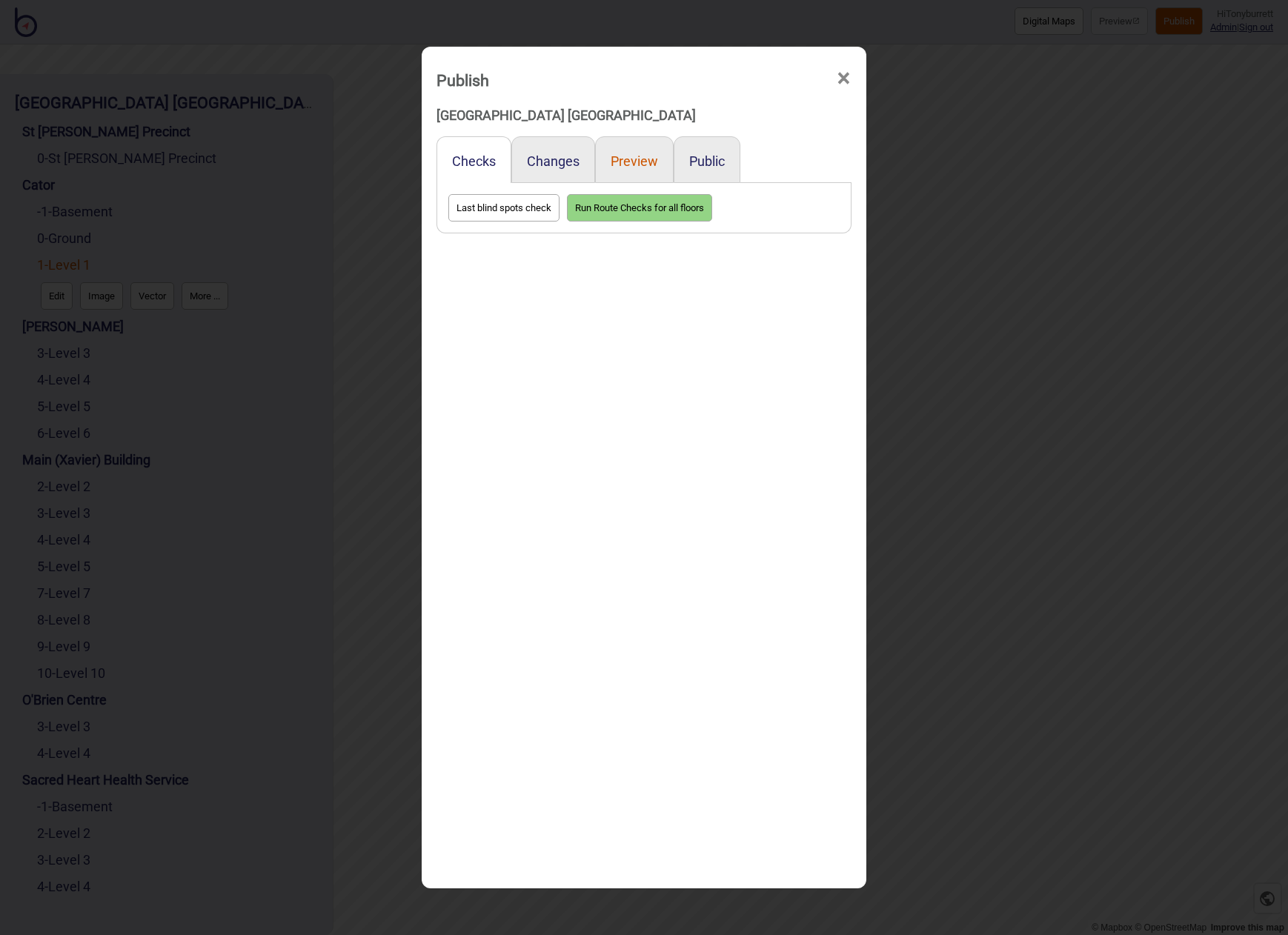
click at [626, 160] on button "Preview" at bounding box center [634, 161] width 47 height 16
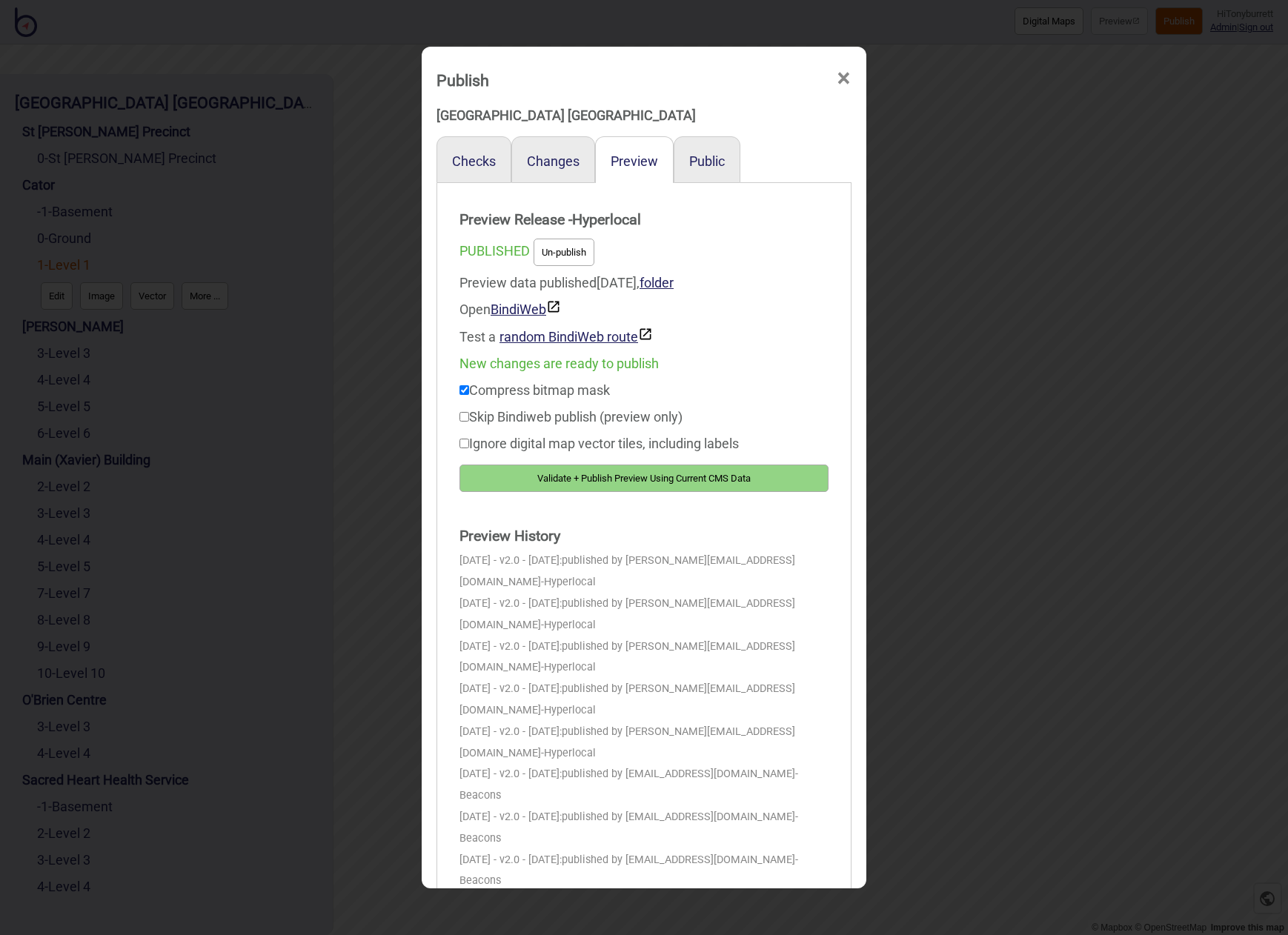
click at [579, 480] on button "Validate + Publish Preview Using Current CMS Data" at bounding box center [644, 478] width 369 height 27
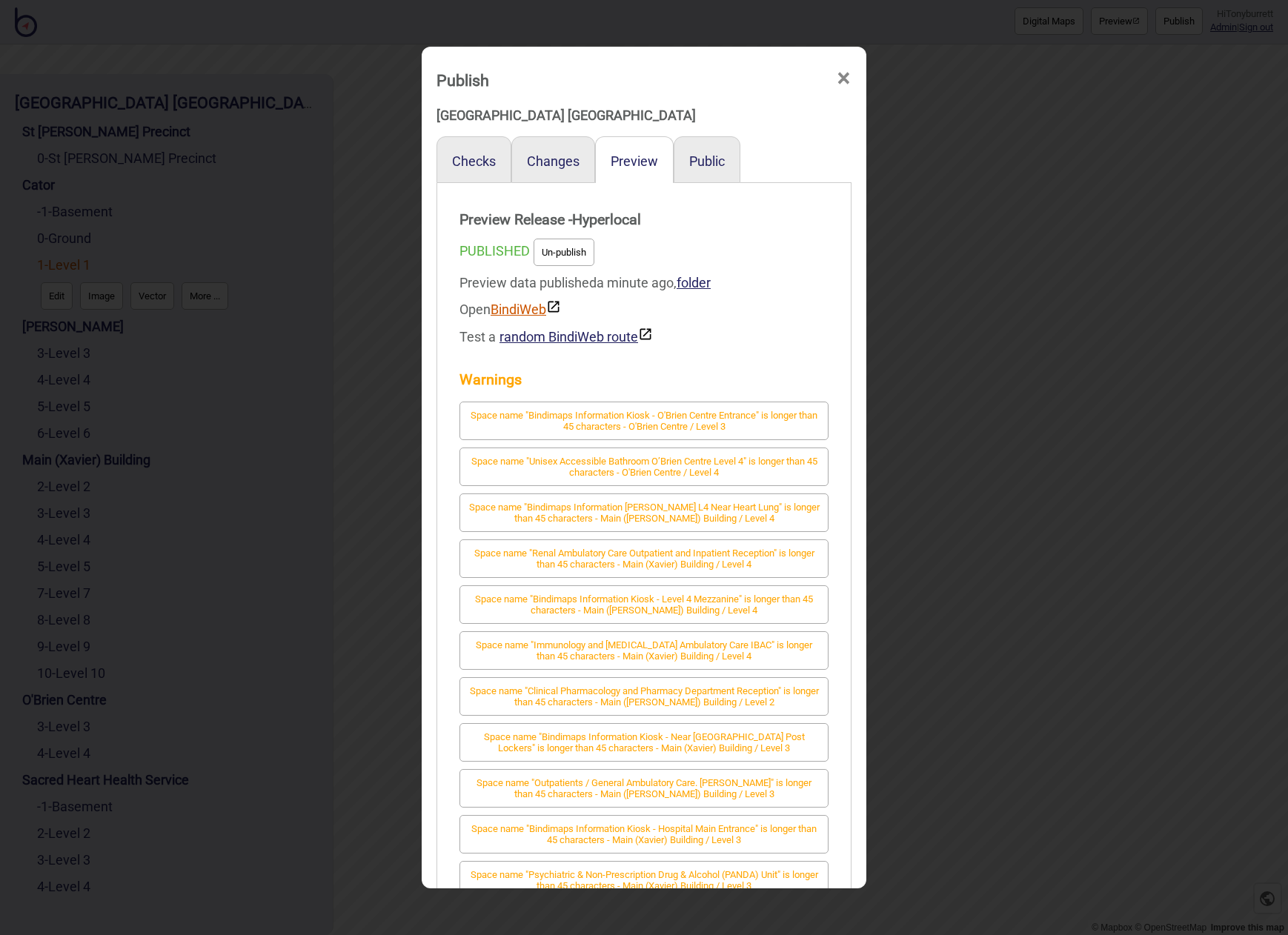
click at [509, 304] on link "BindiWeb" at bounding box center [526, 310] width 70 height 16
